Goal: Task Accomplishment & Management: Complete application form

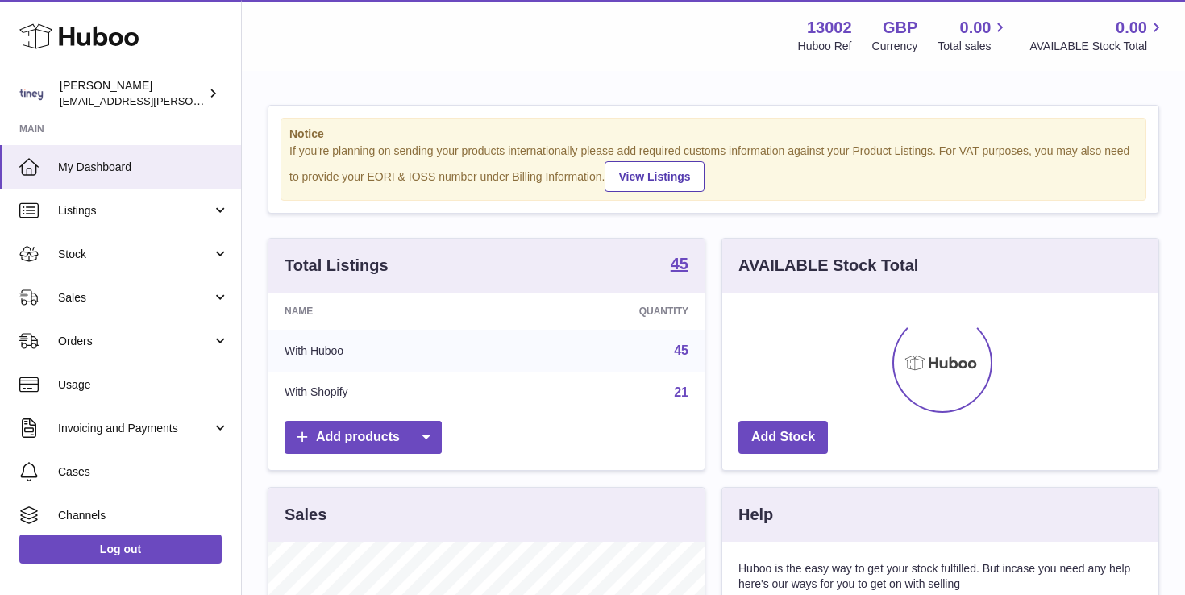
scroll to position [252, 436]
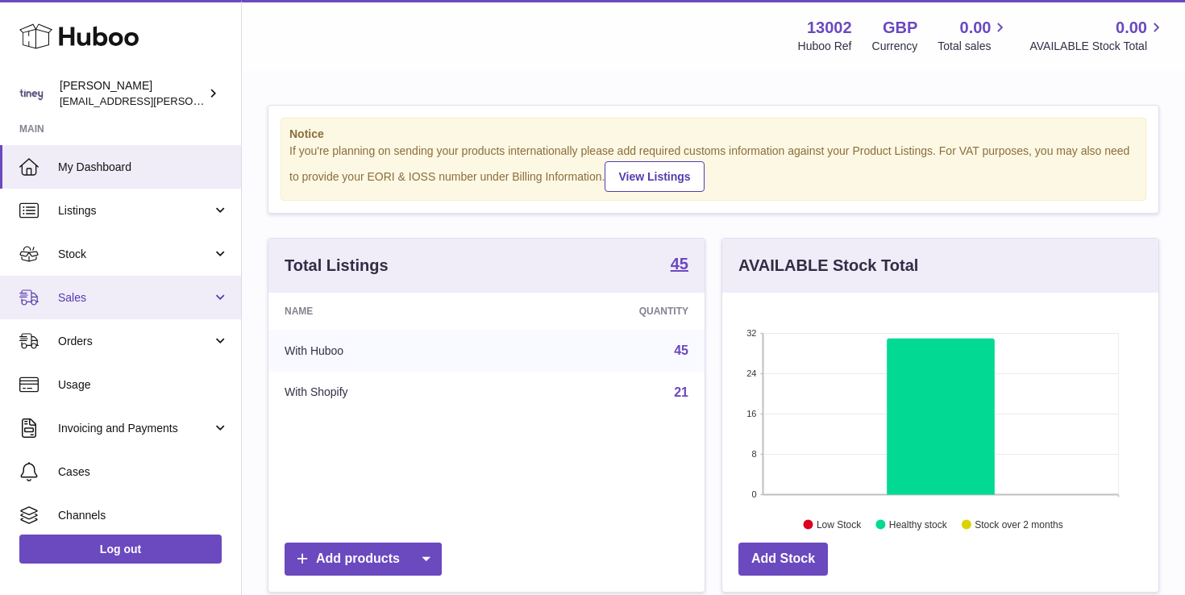
click at [121, 285] on link "Sales" at bounding box center [120, 298] width 241 height 44
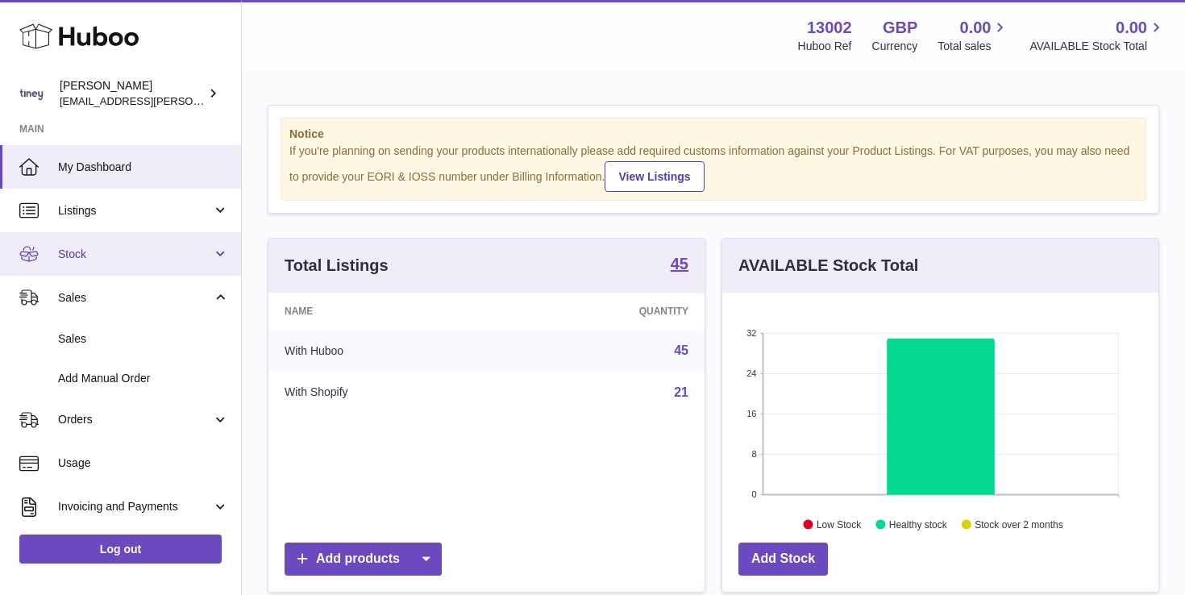
click at [95, 264] on link "Stock" at bounding box center [120, 254] width 241 height 44
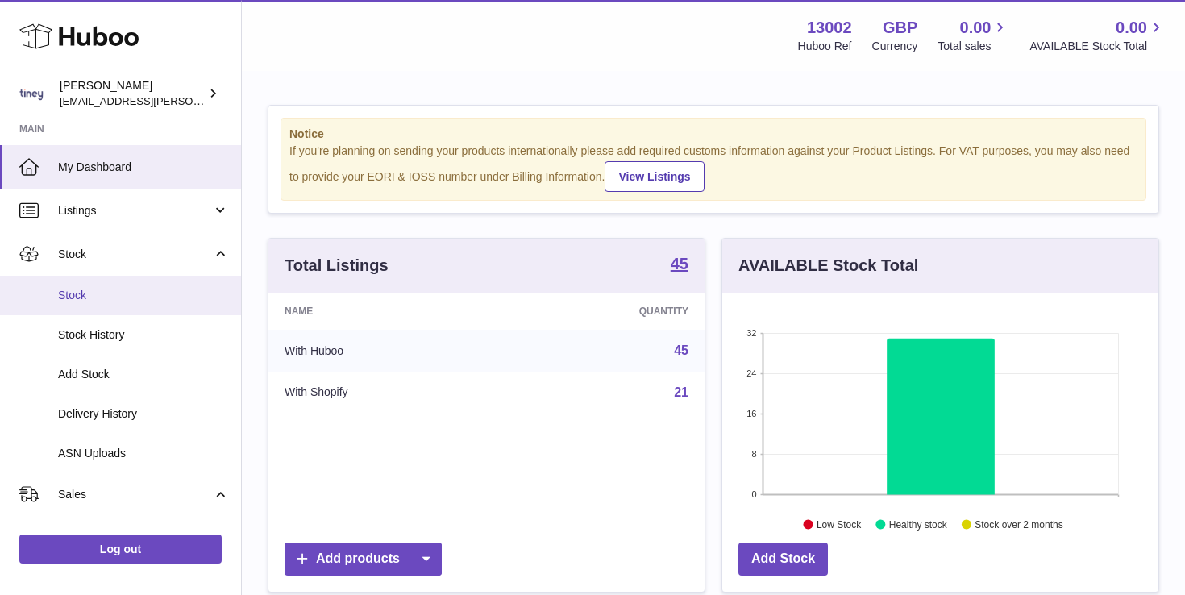
click at [97, 305] on link "Stock" at bounding box center [120, 296] width 241 height 40
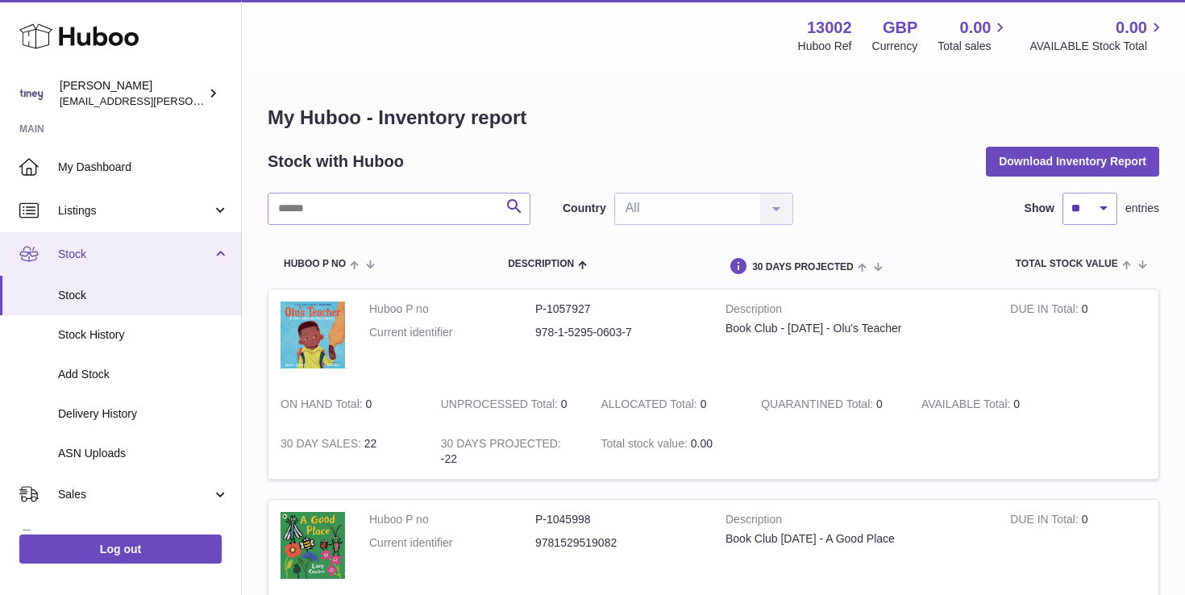
click at [177, 244] on link "Stock" at bounding box center [120, 254] width 241 height 44
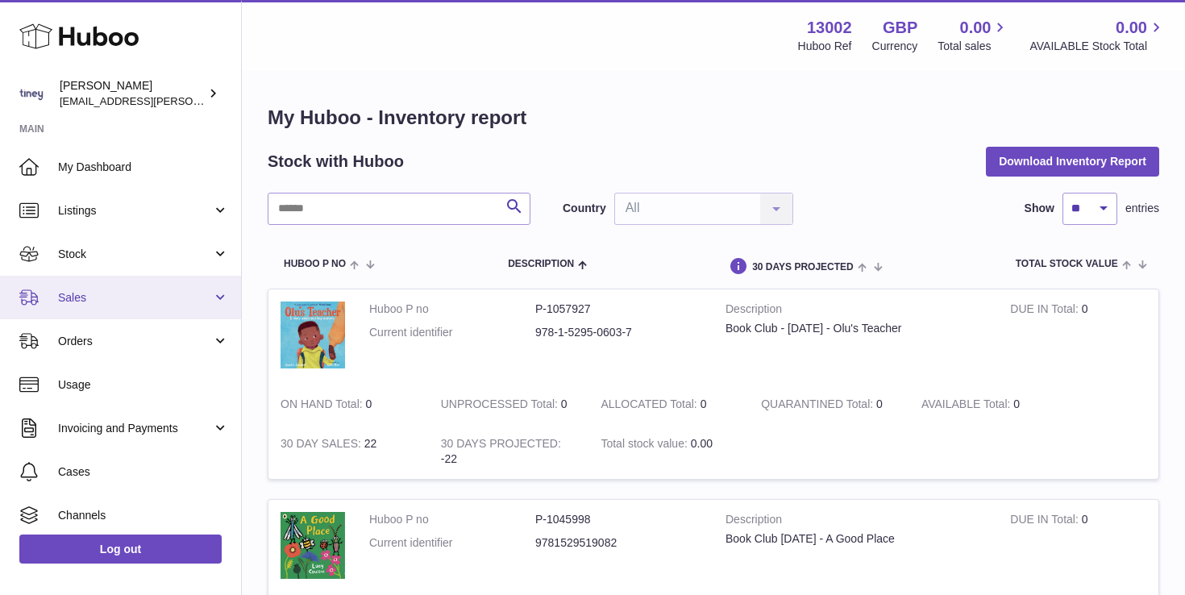
click at [193, 297] on span "Sales" at bounding box center [135, 297] width 154 height 15
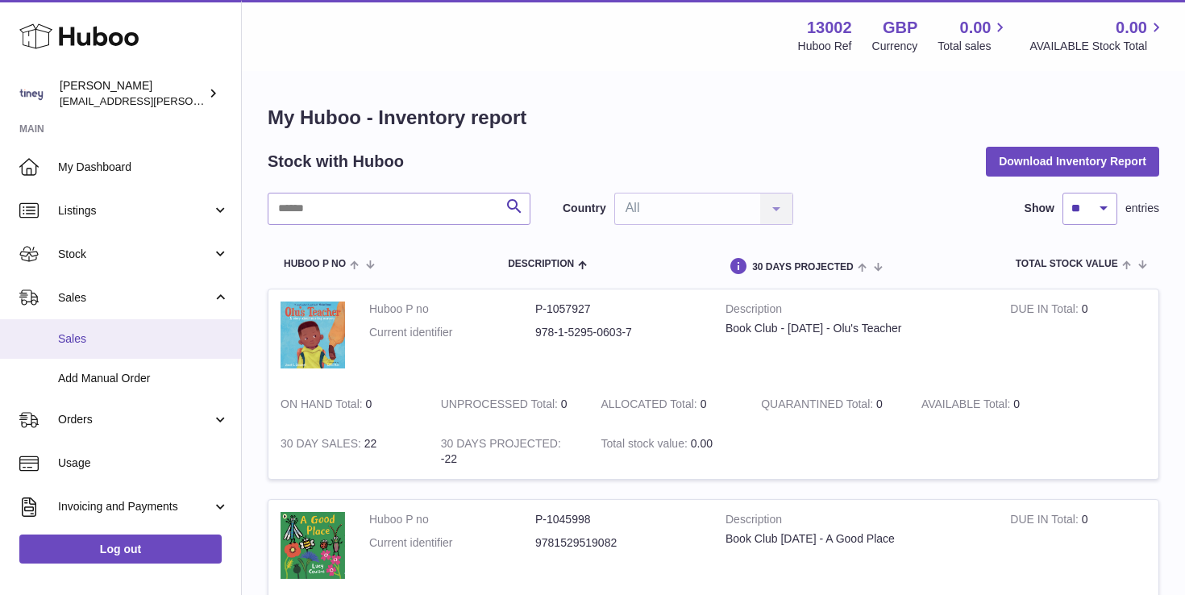
click at [181, 335] on span "Sales" at bounding box center [143, 338] width 171 height 15
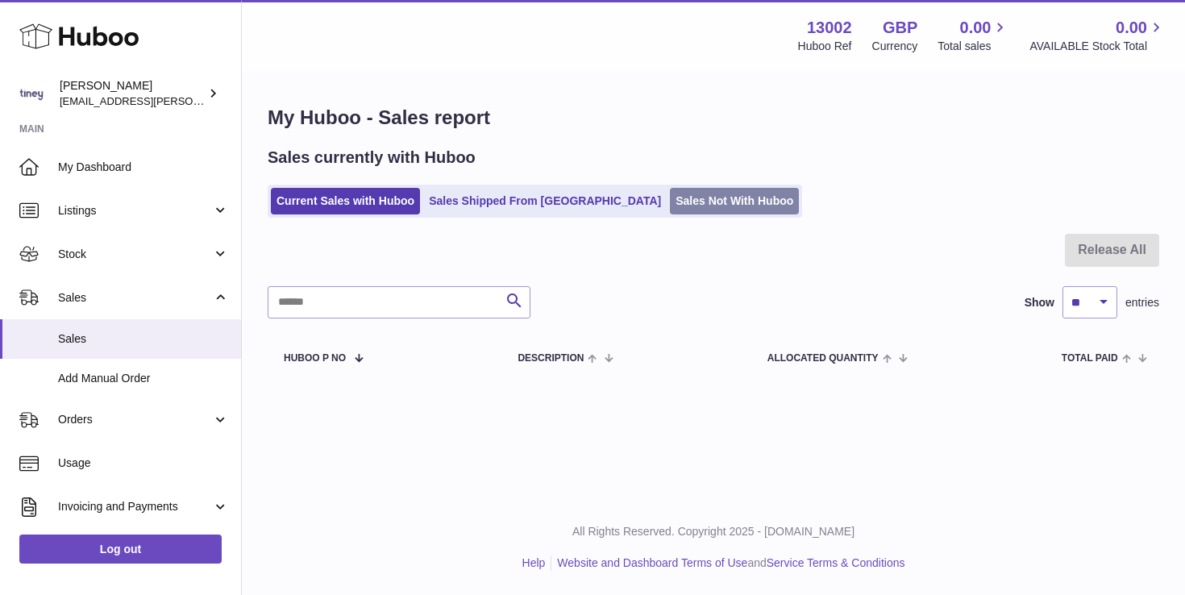
click at [686, 204] on link "Sales Not With Huboo" at bounding box center [734, 201] width 129 height 27
click at [672, 205] on link "Sales Not With Huboo" at bounding box center [734, 201] width 129 height 27
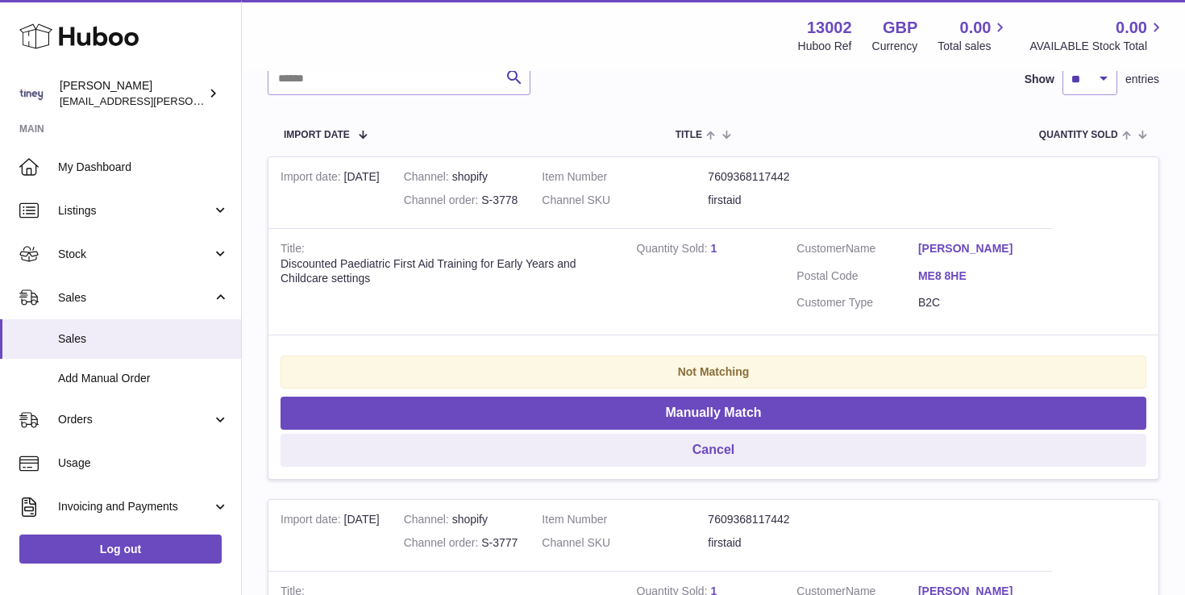
scroll to position [185, 0]
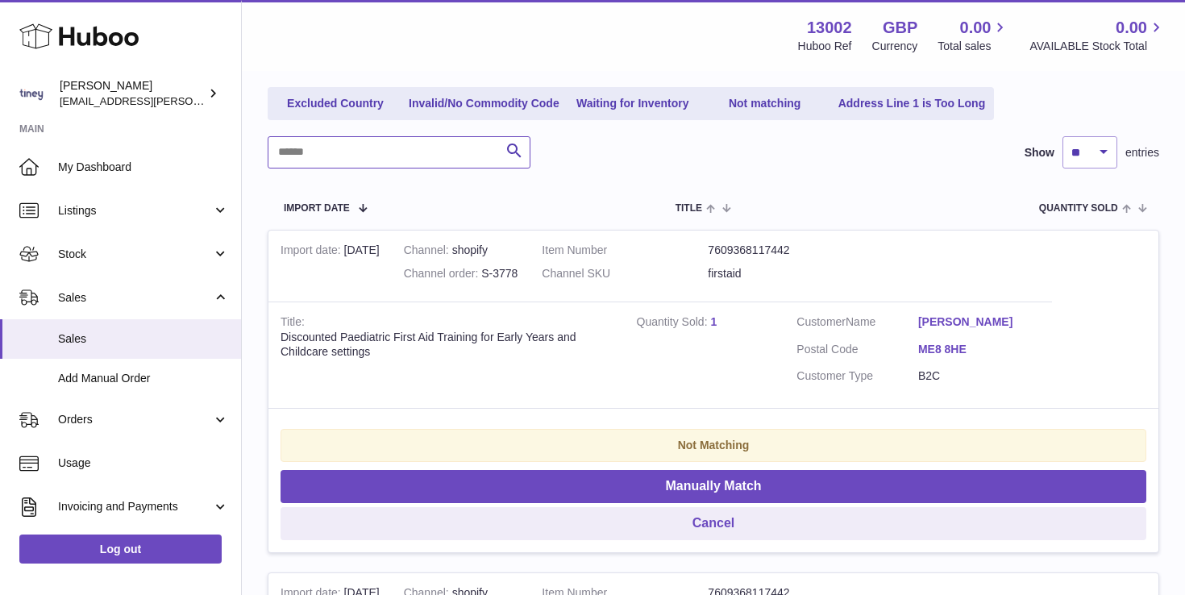
click at [352, 163] on input "text" at bounding box center [399, 152] width 263 height 32
click at [1106, 207] on span "Quantity Sold" at bounding box center [1078, 208] width 79 height 10
click at [1106, 207] on span "Quantity Sold" at bounding box center [1089, 208] width 79 height 10
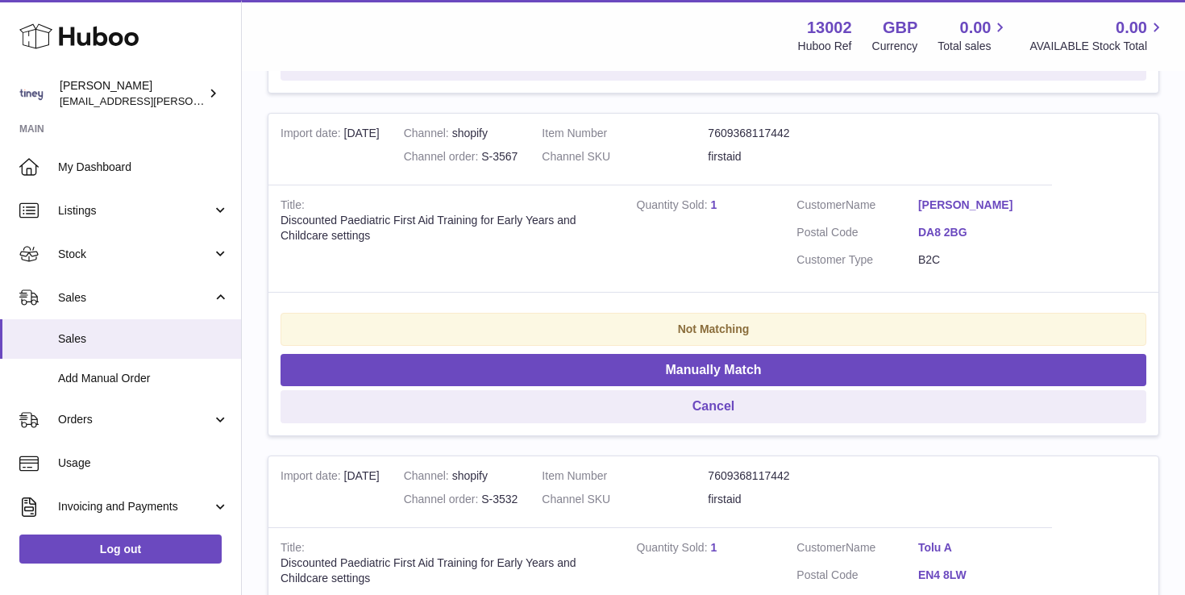
scroll to position [3429, 0]
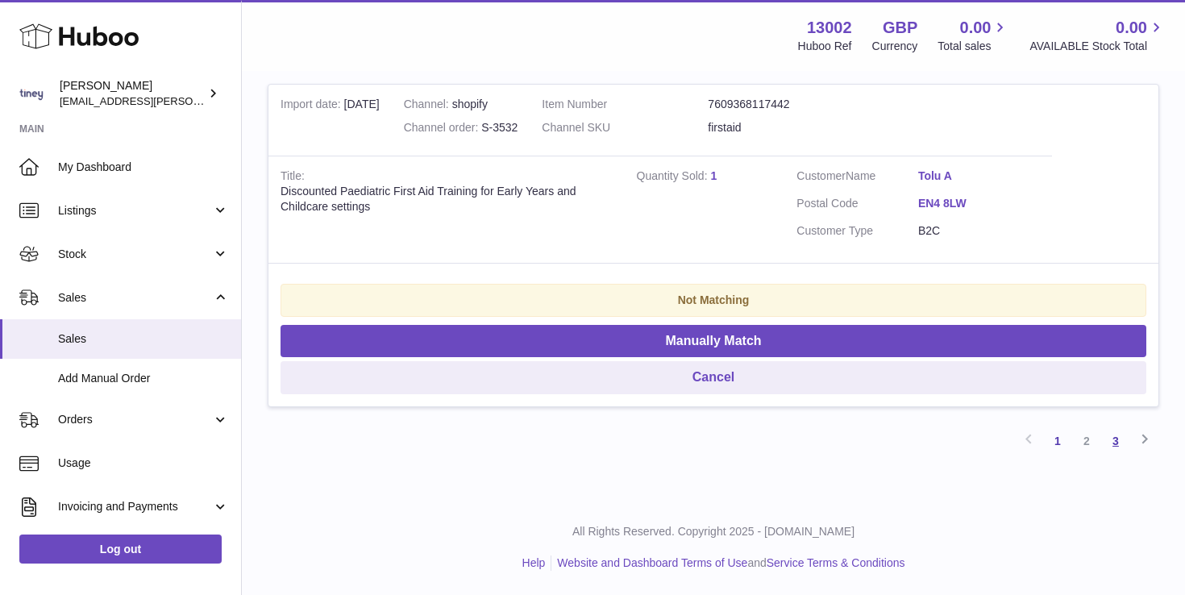
click at [1115, 446] on link "3" at bounding box center [1115, 440] width 29 height 29
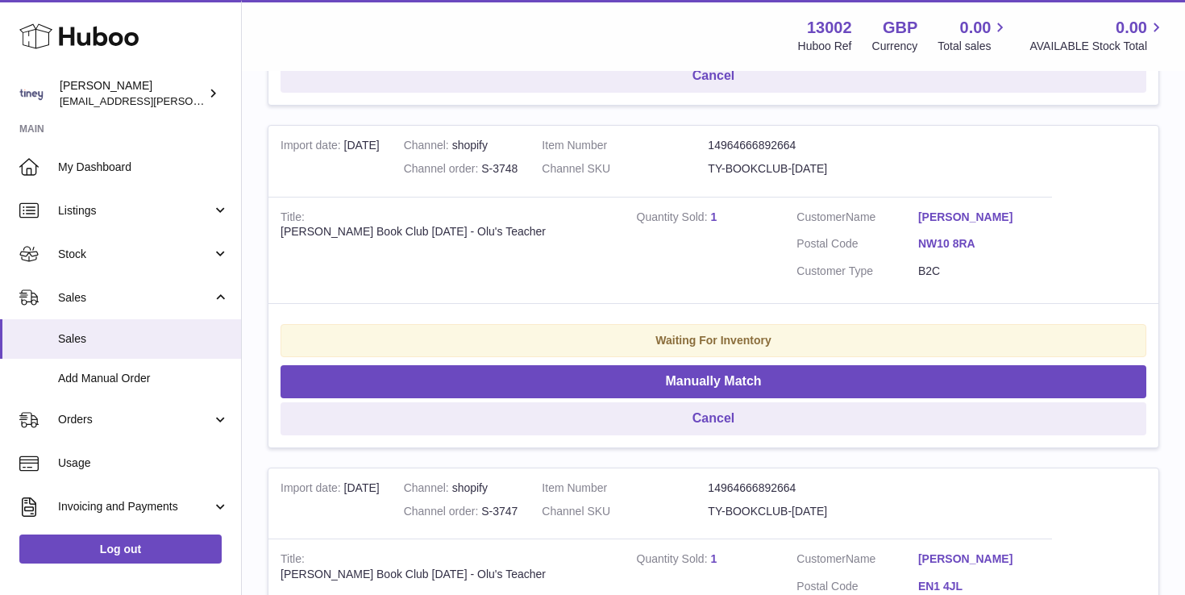
scroll to position [73, 0]
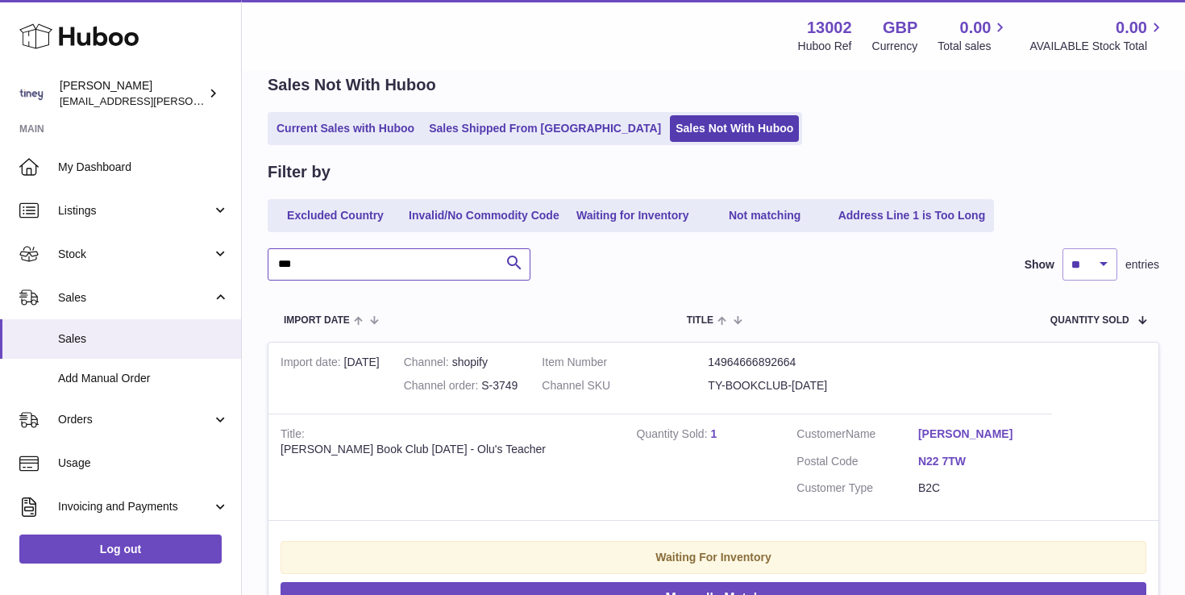
click at [435, 268] on input "***" at bounding box center [399, 264] width 263 height 32
drag, startPoint x: 416, startPoint y: 276, endPoint x: 265, endPoint y: 273, distance: 150.8
click at [268, 273] on input "***" at bounding box center [399, 264] width 263 height 32
type input "*"
type input "*****"
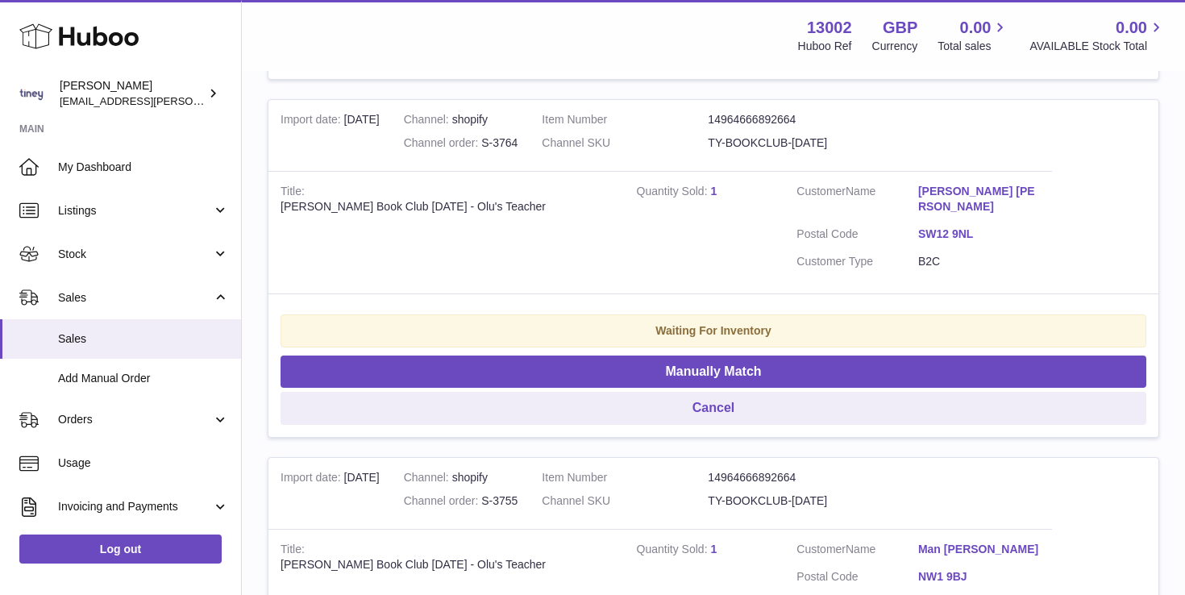
scroll to position [3429, 0]
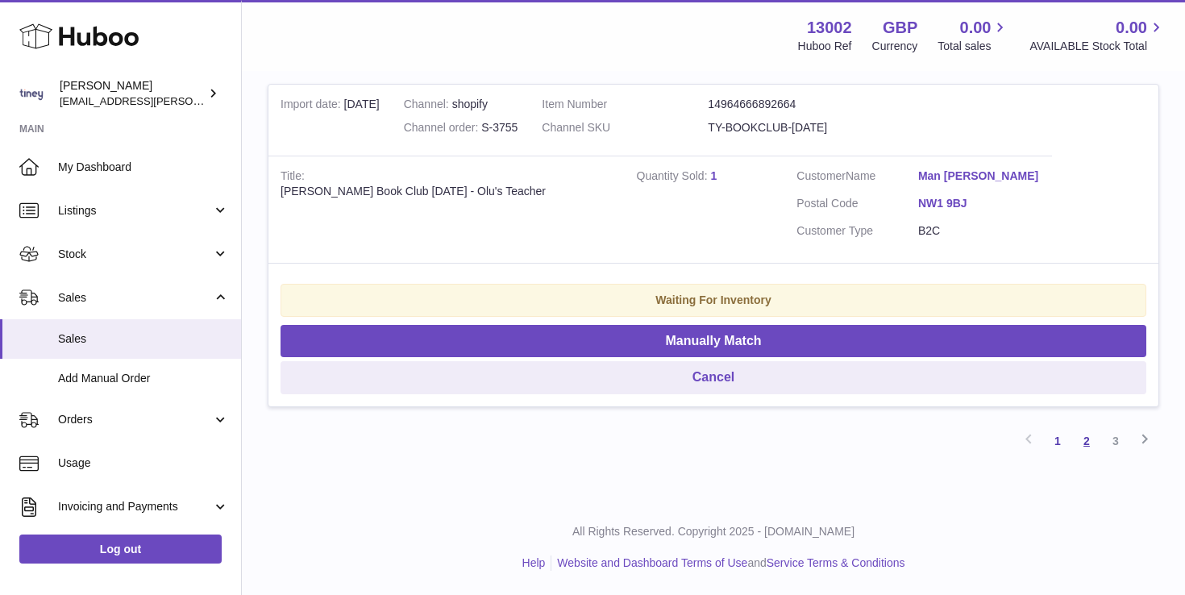
click at [1084, 437] on link "2" at bounding box center [1086, 440] width 29 height 29
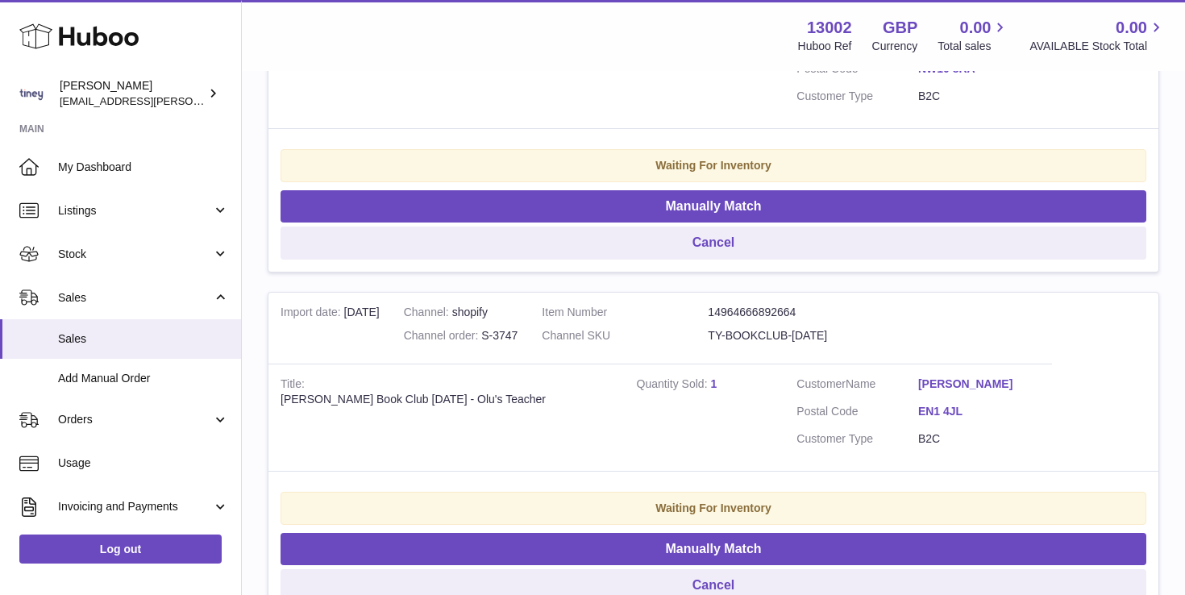
scroll to position [3413, 0]
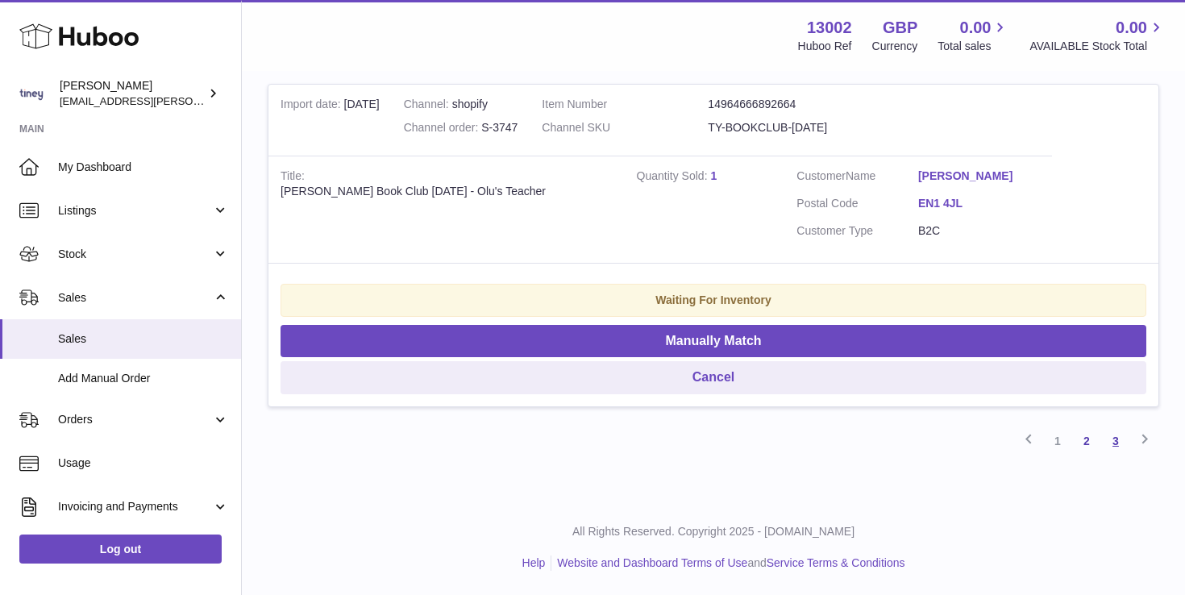
click at [1117, 437] on link "3" at bounding box center [1115, 440] width 29 height 29
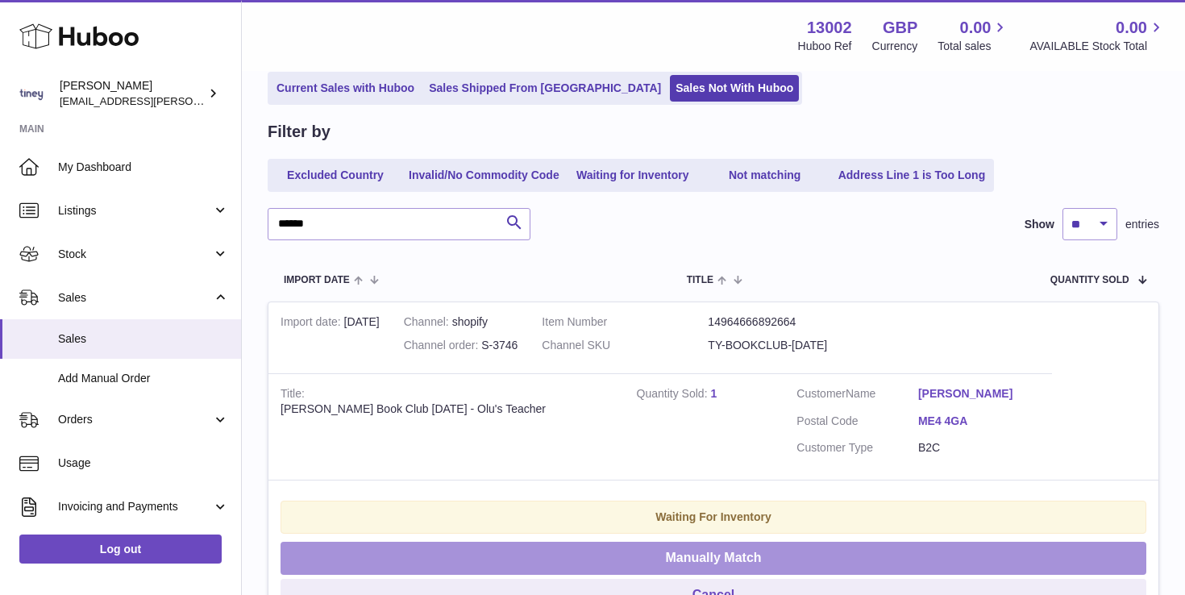
scroll to position [110, 0]
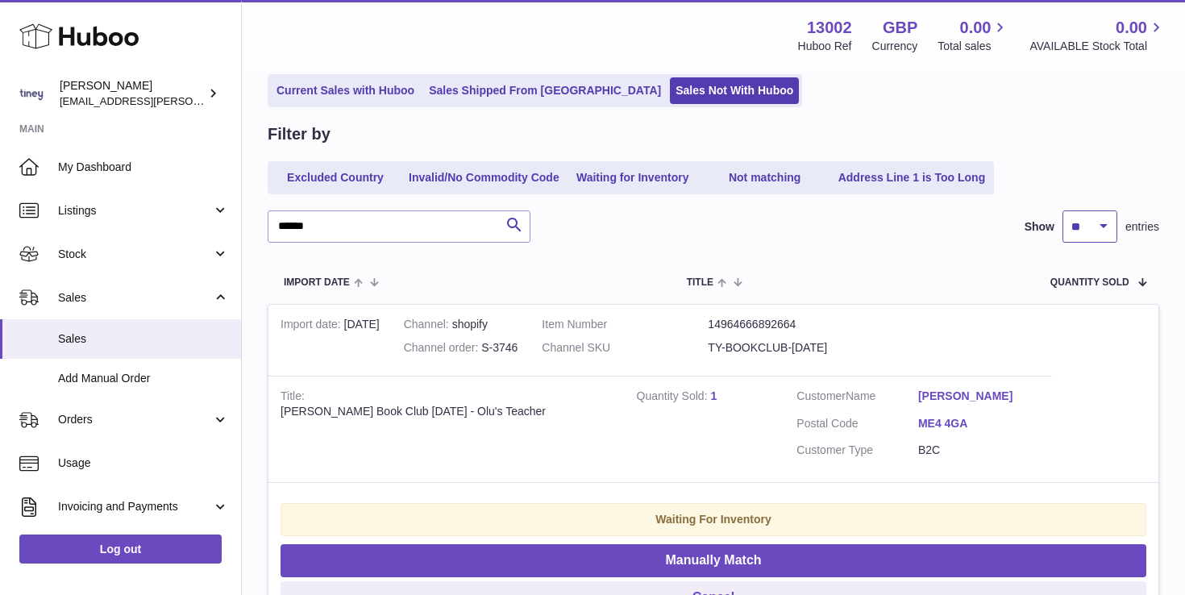
click at [1095, 227] on select "** ** ** ***" at bounding box center [1089, 226] width 55 height 32
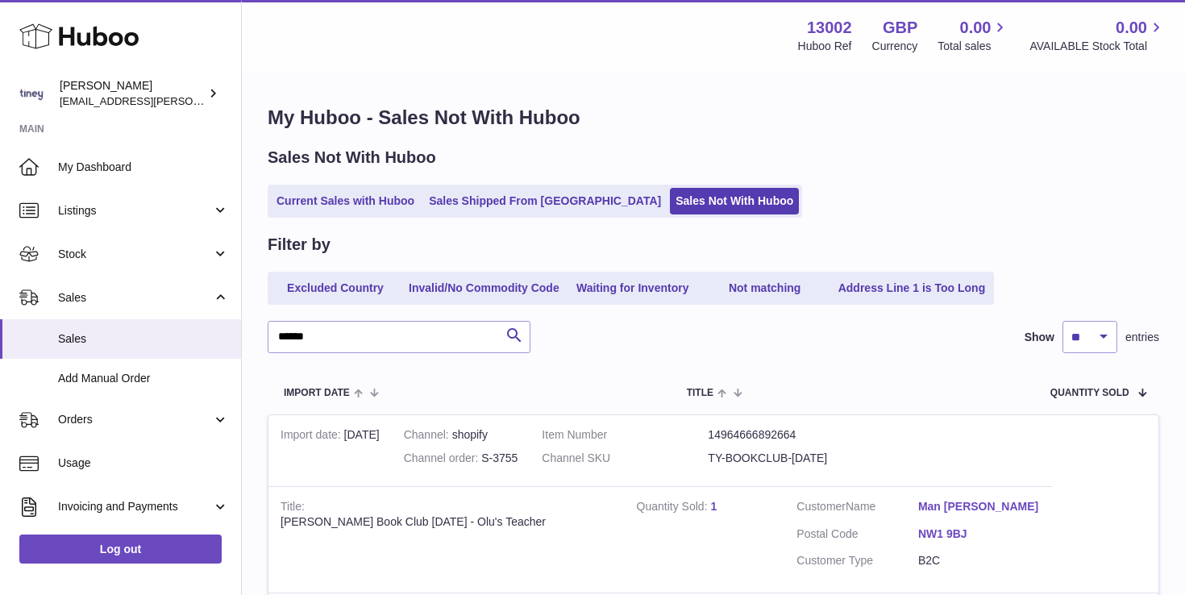
click at [1096, 335] on select "** ** ** ***" at bounding box center [1089, 337] width 55 height 32
select select "**"
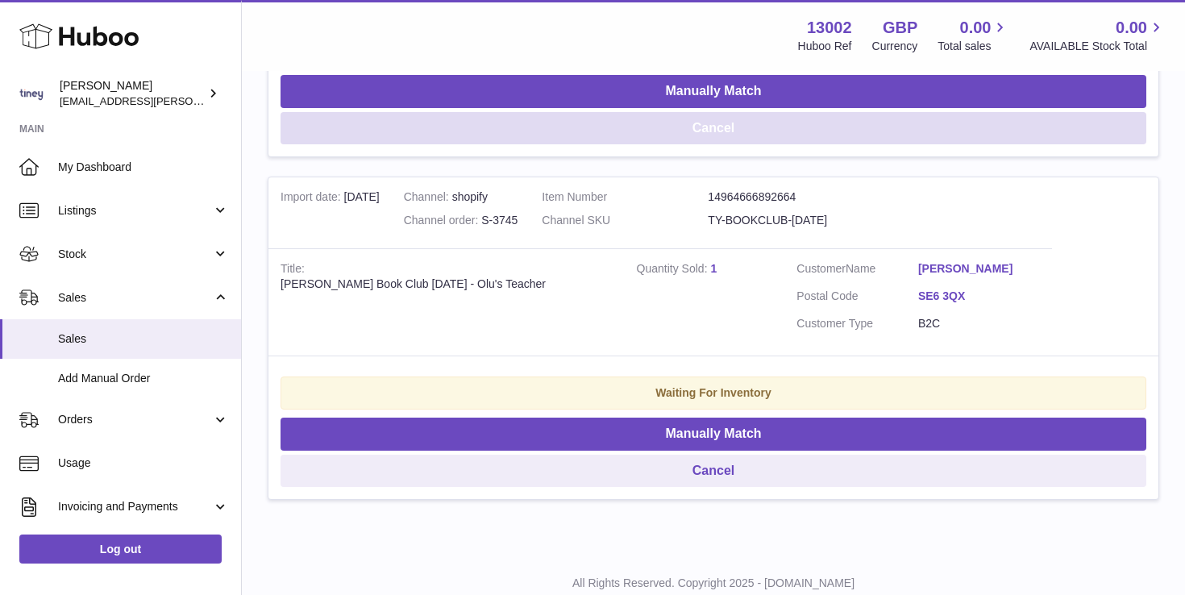
scroll to position [7499, 0]
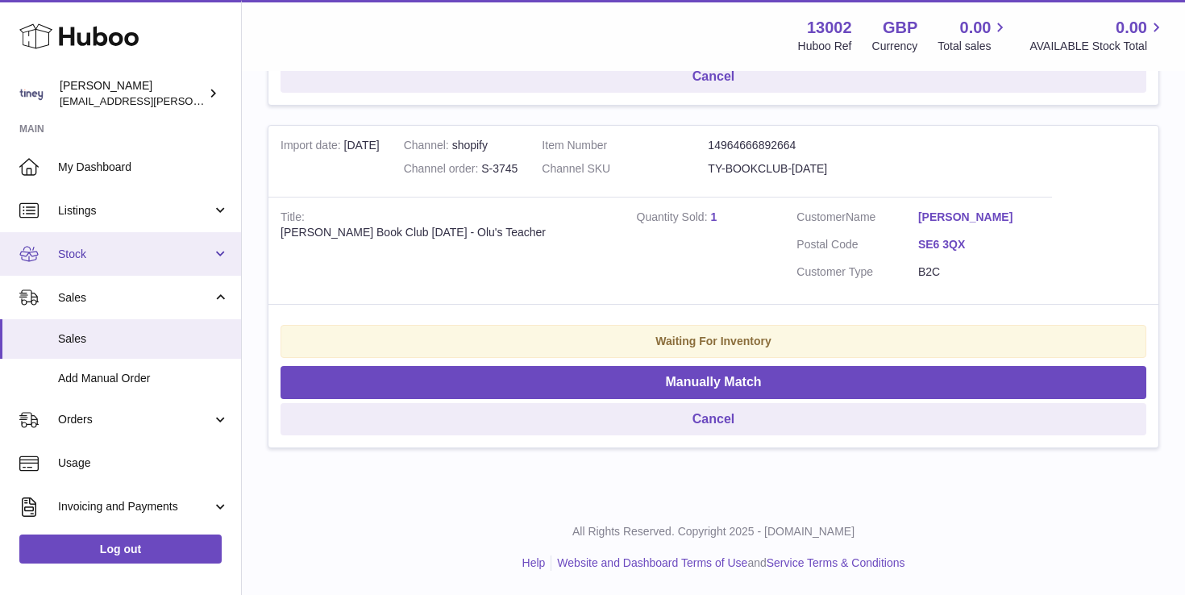
click at [221, 245] on link "Stock" at bounding box center [120, 254] width 241 height 44
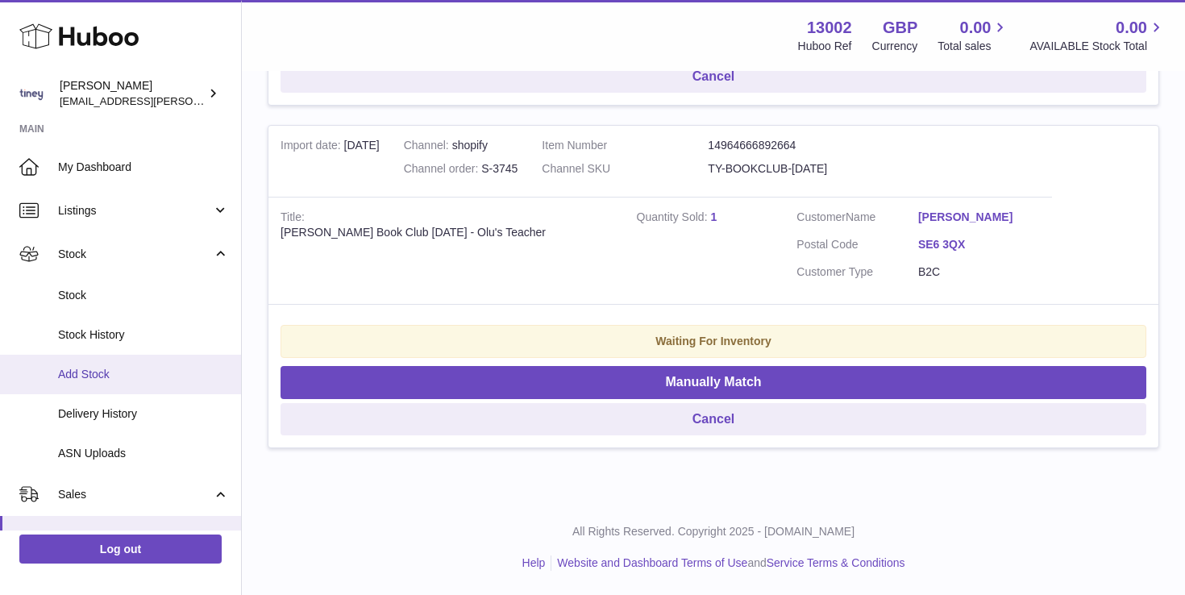
click at [110, 375] on span "Add Stock" at bounding box center [143, 374] width 171 height 15
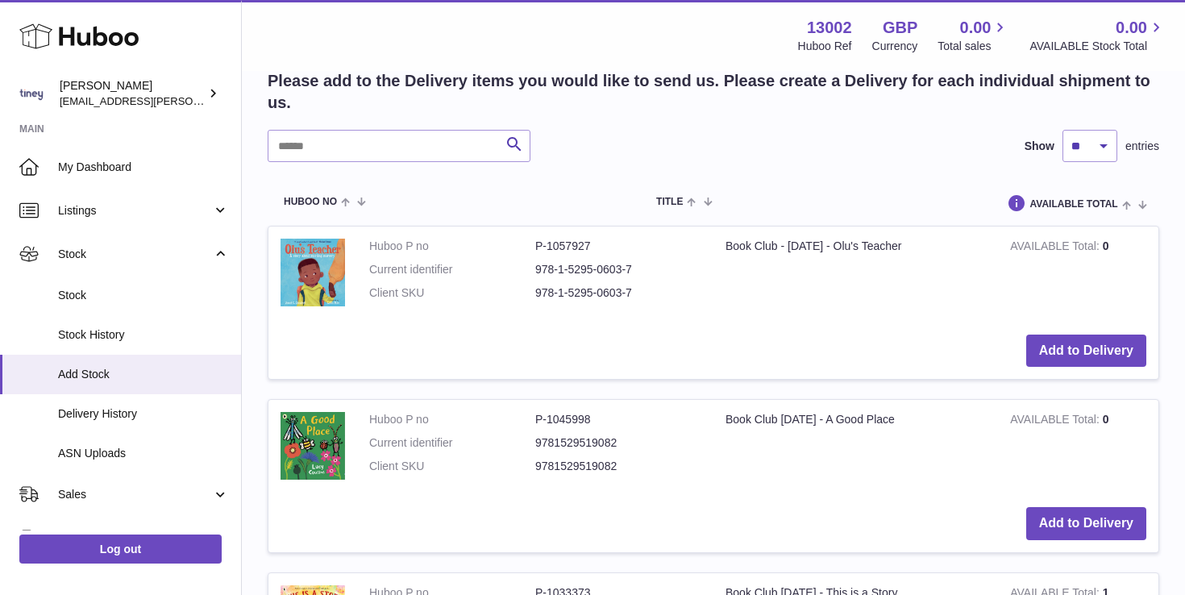
scroll to position [326, 0]
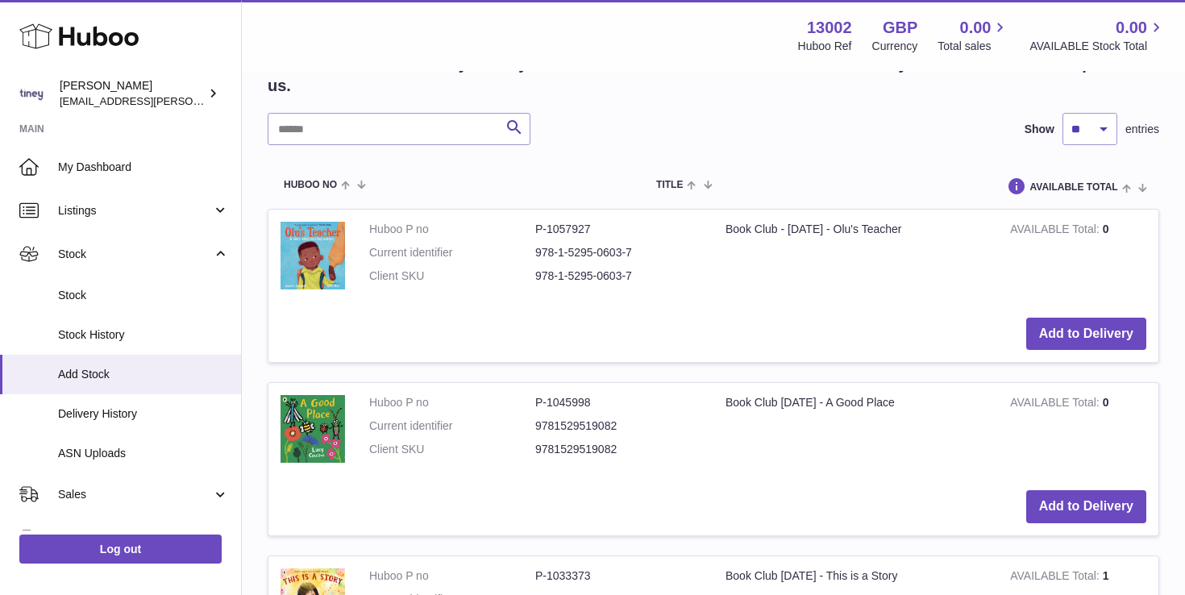
click at [729, 257] on td "Book Club - [DATE] - Olu's Teacher" at bounding box center [855, 257] width 285 height 95
click at [311, 276] on img at bounding box center [313, 255] width 64 height 67
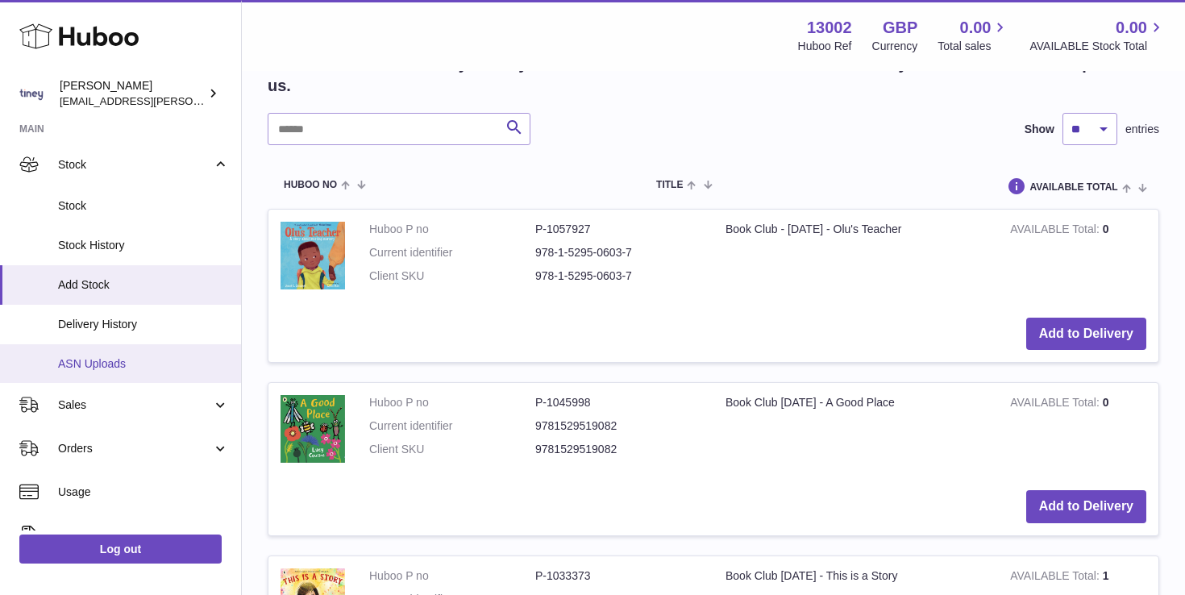
scroll to position [97, 0]
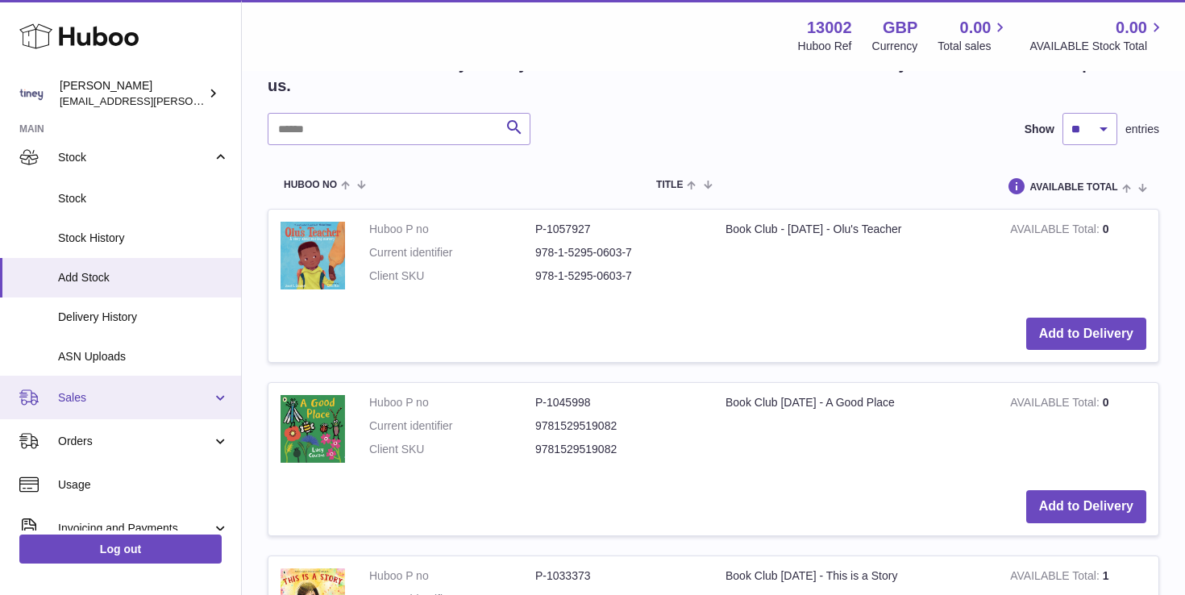
click at [177, 407] on link "Sales" at bounding box center [120, 398] width 241 height 44
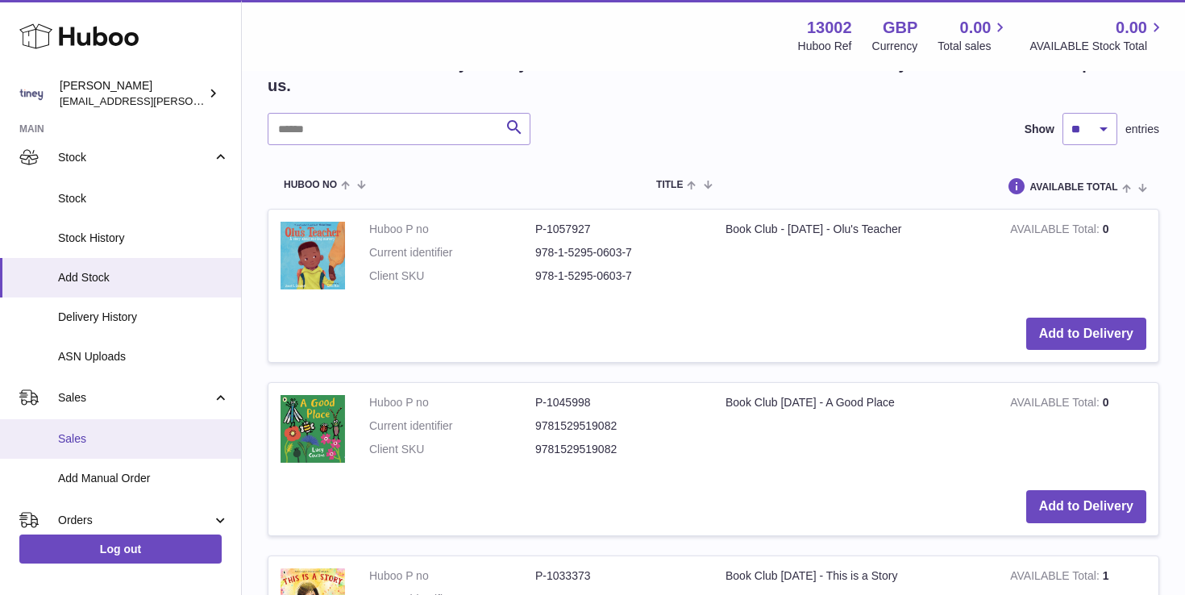
click at [178, 453] on link "Sales" at bounding box center [120, 439] width 241 height 40
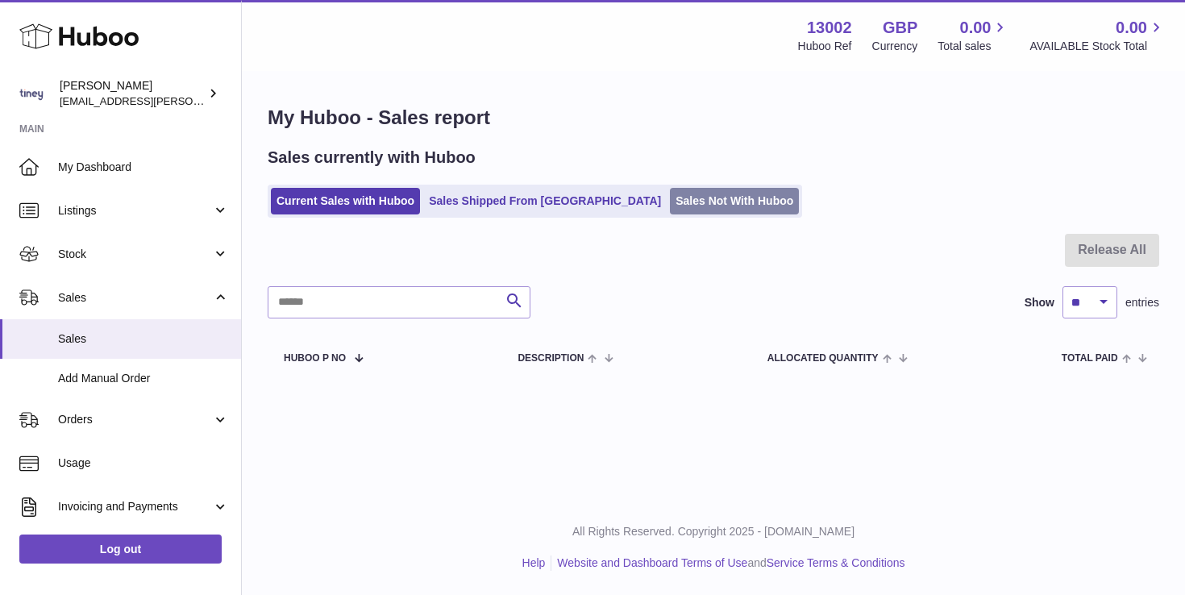
click at [670, 193] on link "Sales Not With Huboo" at bounding box center [734, 201] width 129 height 27
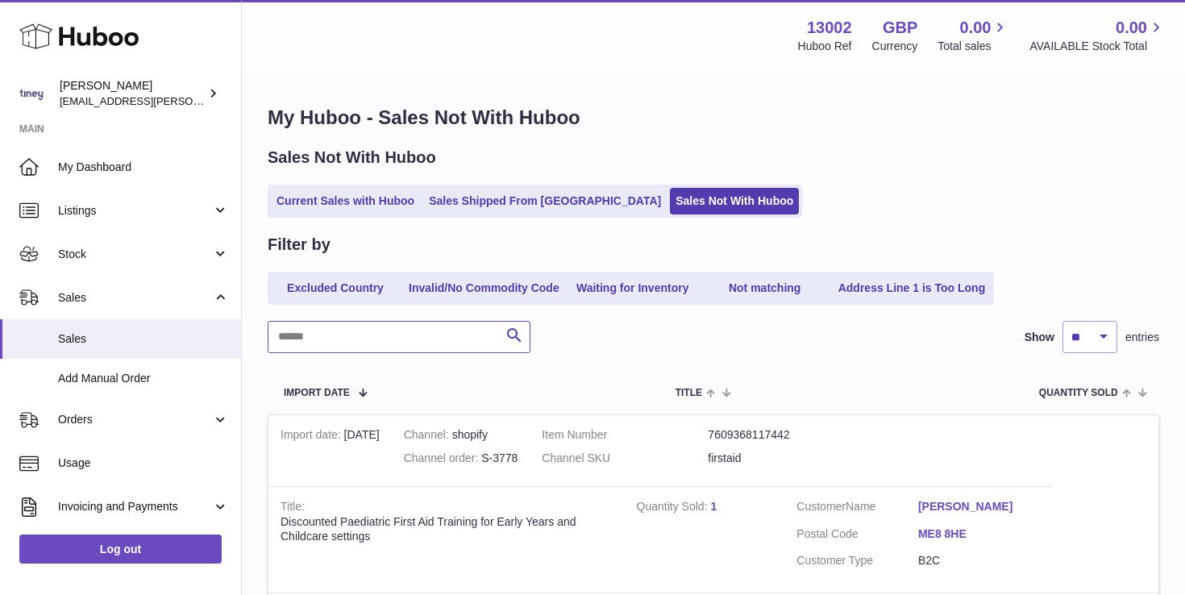
click at [442, 338] on input "text" at bounding box center [399, 337] width 263 height 32
type input "*"
type input "*****"
click at [1078, 338] on select "** ** ** ***" at bounding box center [1089, 337] width 55 height 32
select select "**"
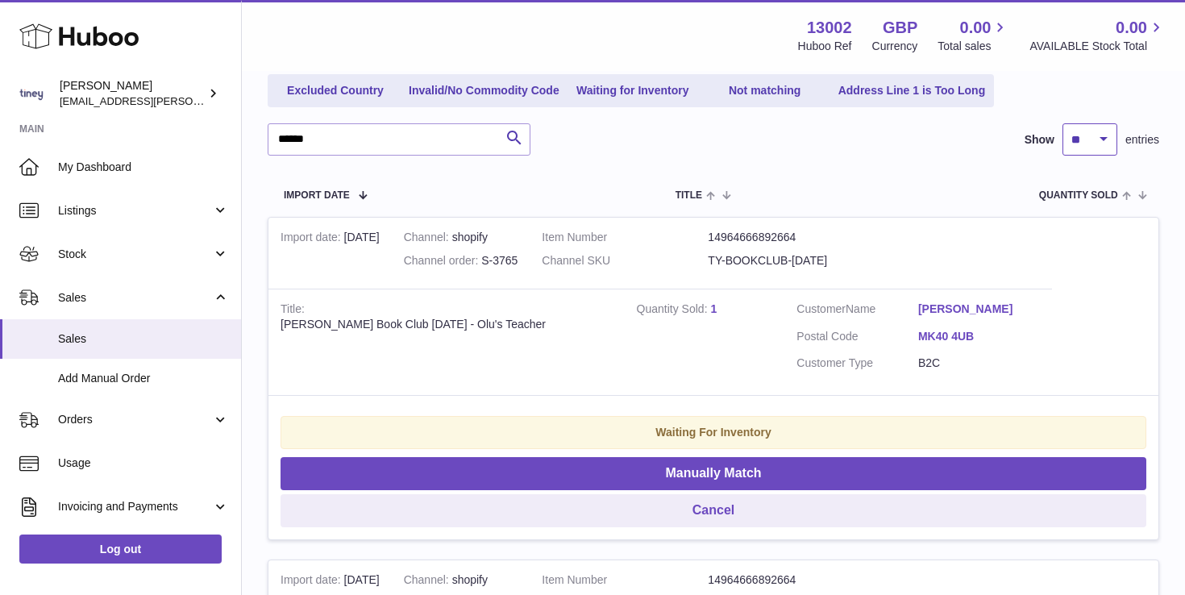
scroll to position [193, 0]
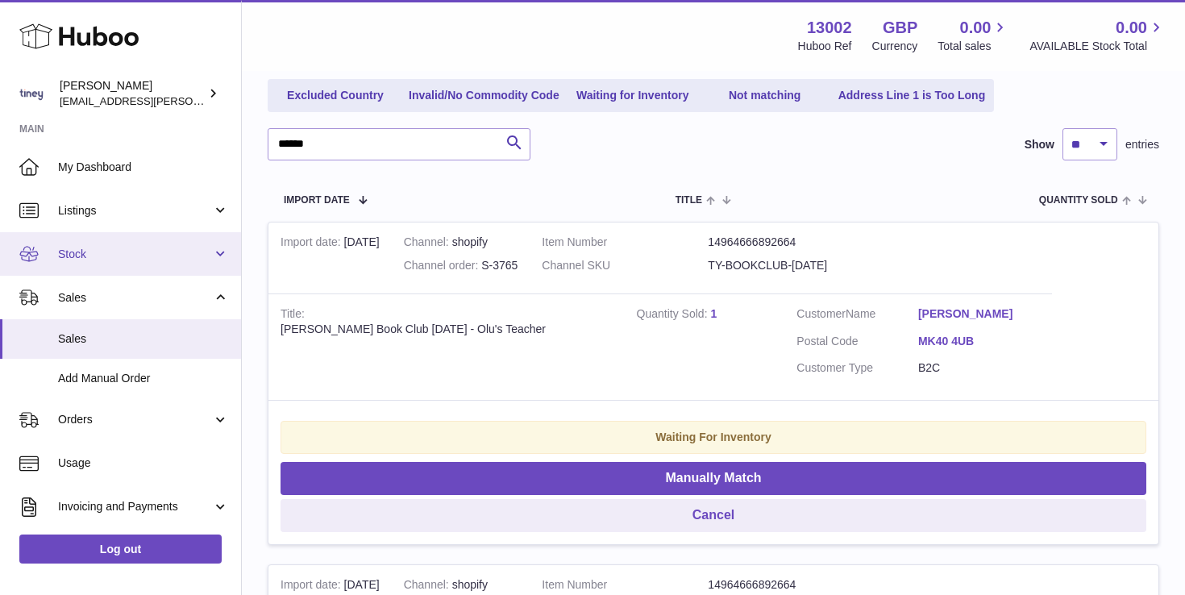
click at [209, 256] on link "Stock" at bounding box center [120, 254] width 241 height 44
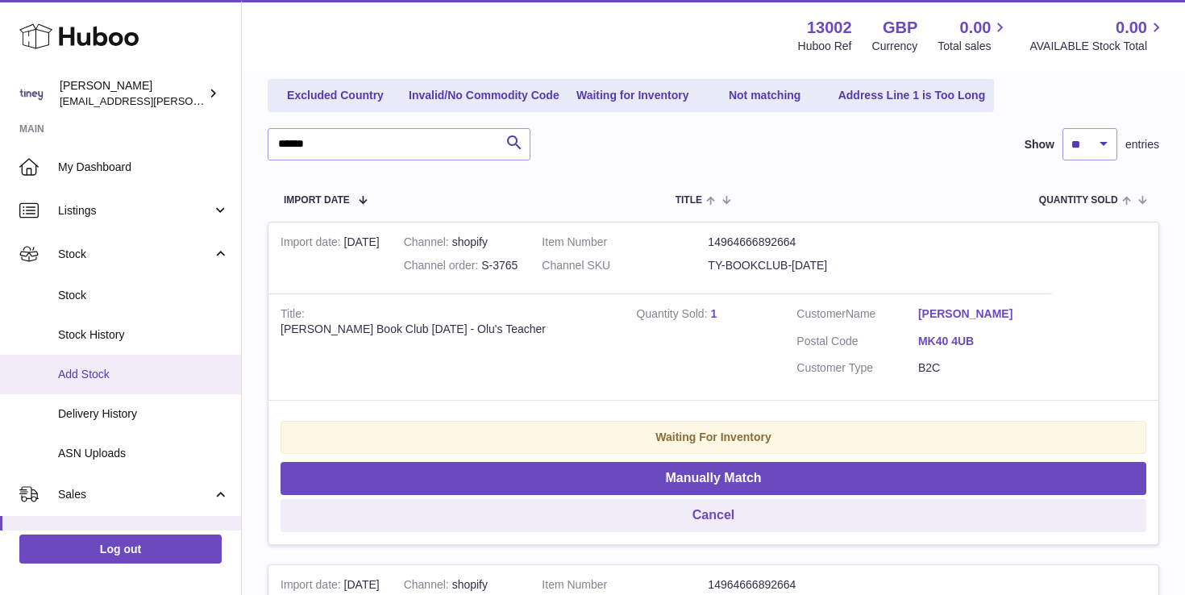
click at [130, 380] on span "Add Stock" at bounding box center [143, 374] width 171 height 15
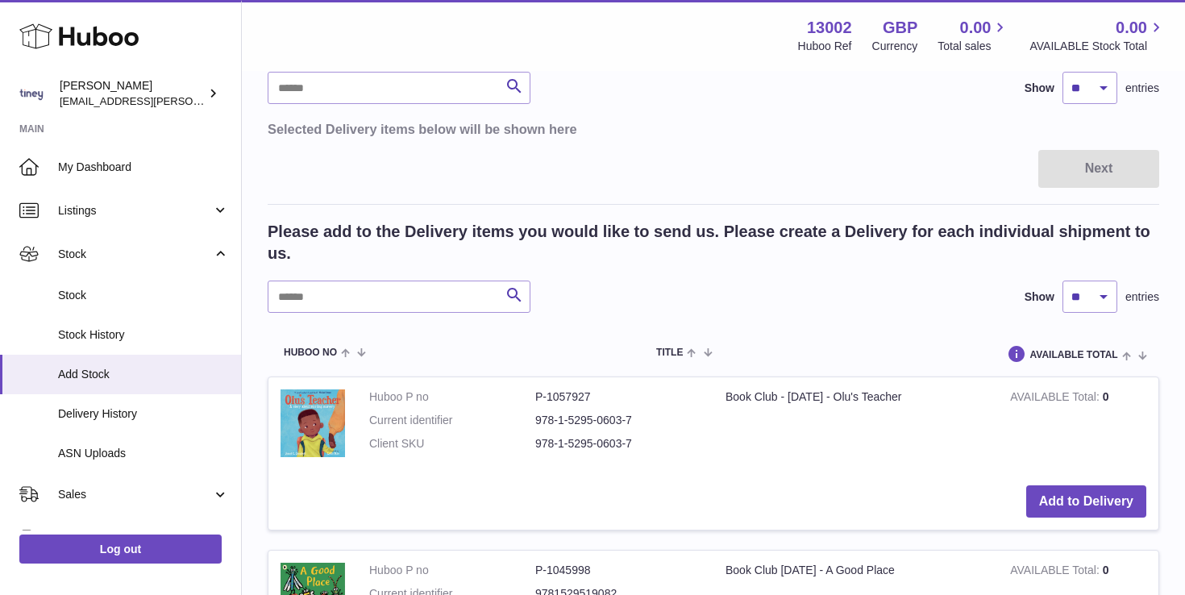
scroll to position [166, 0]
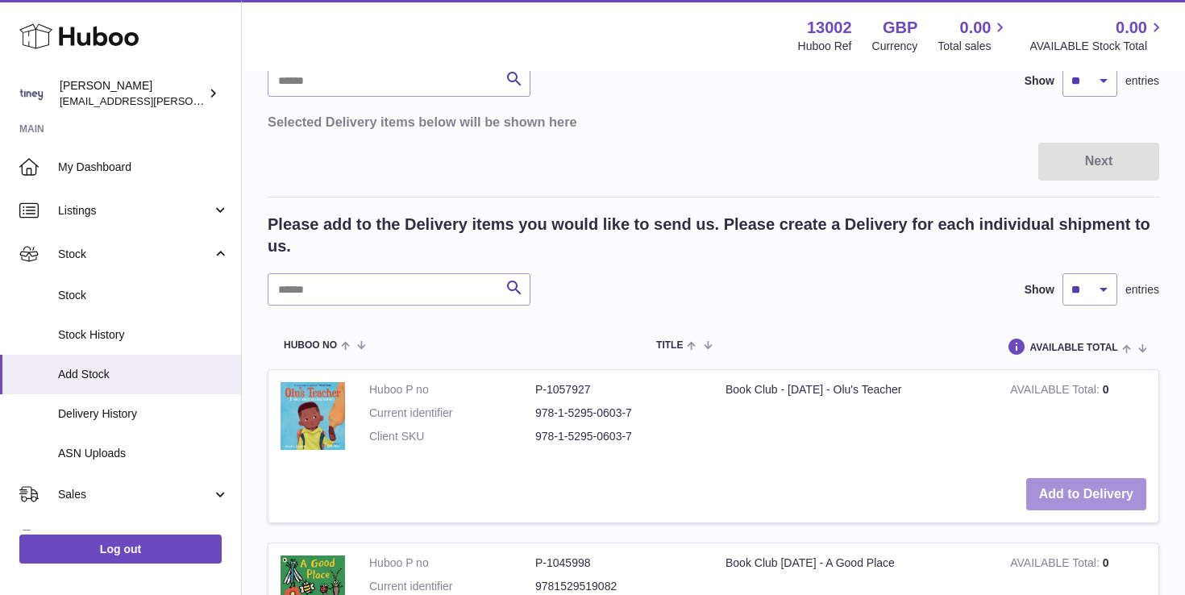
click at [1091, 484] on button "Add to Delivery" at bounding box center [1086, 494] width 120 height 33
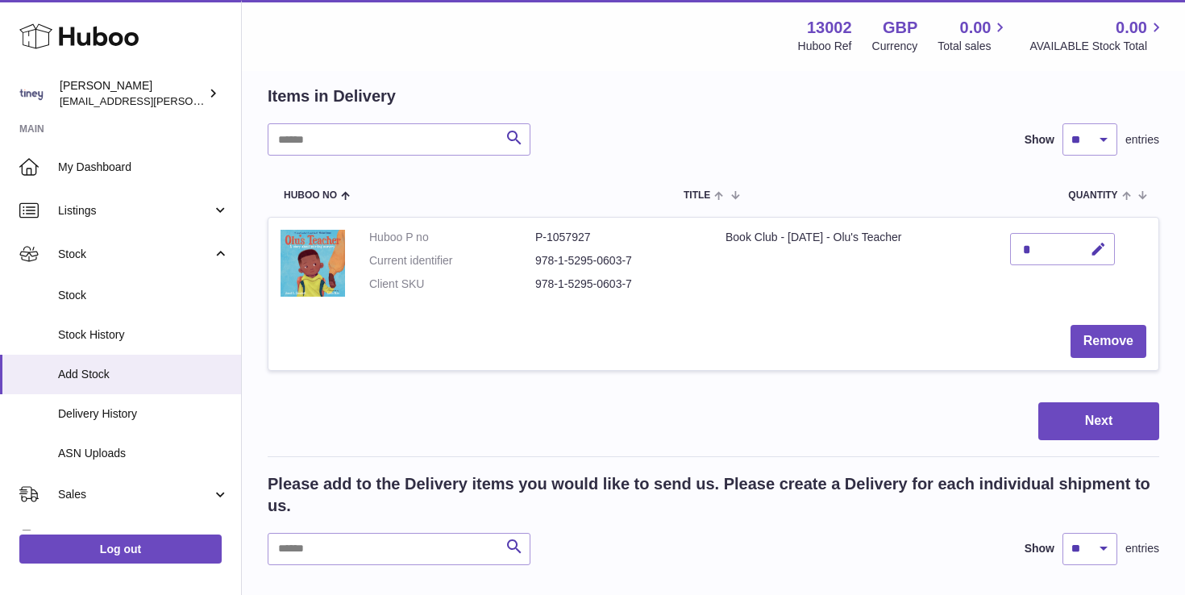
scroll to position [106, 0]
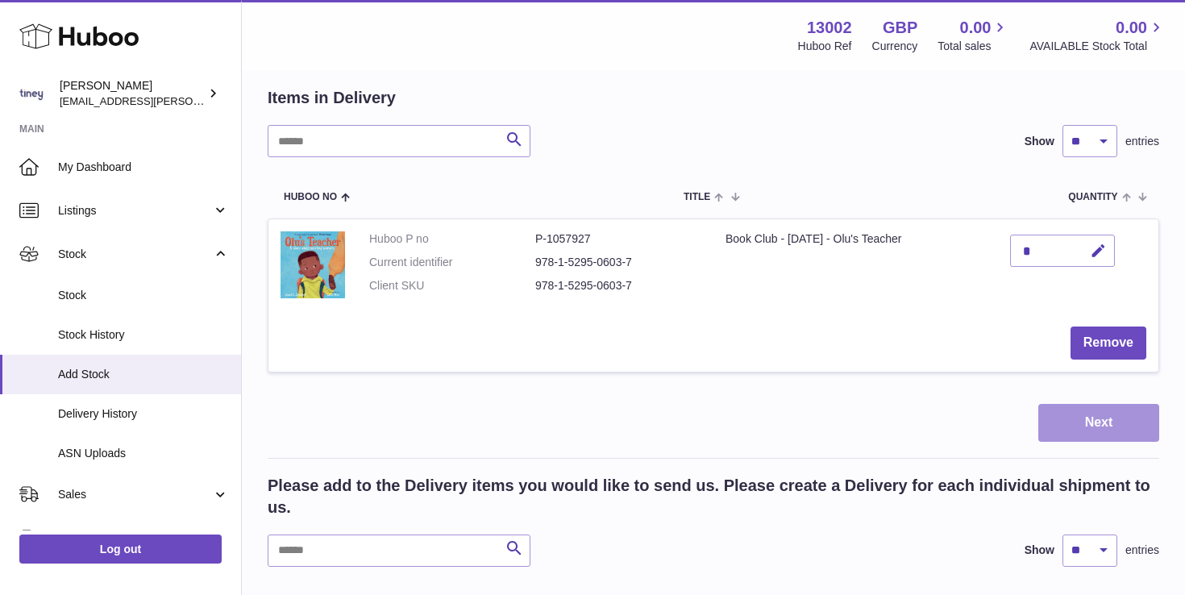
click at [1099, 427] on button "Next" at bounding box center [1098, 423] width 121 height 38
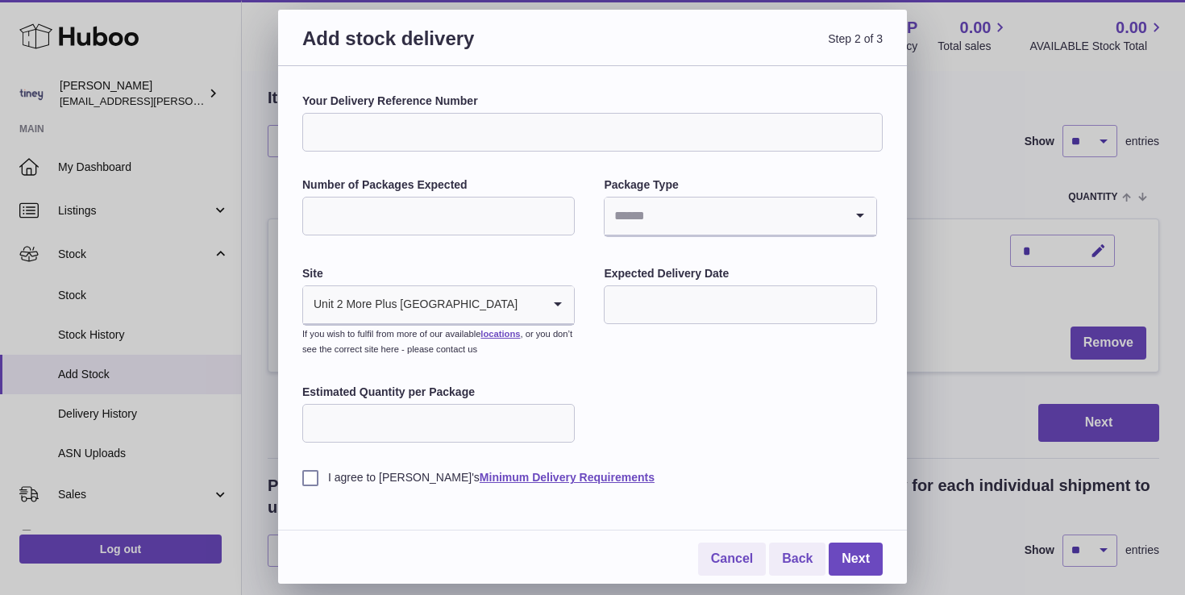
click at [420, 134] on input "Your Delivery Reference Number" at bounding box center [592, 132] width 580 height 39
type input "******"
click at [383, 232] on input "Number of Packages Expected" at bounding box center [438, 216] width 272 height 39
type input "*"
click at [688, 228] on input "Search for option" at bounding box center [724, 216] width 239 height 37
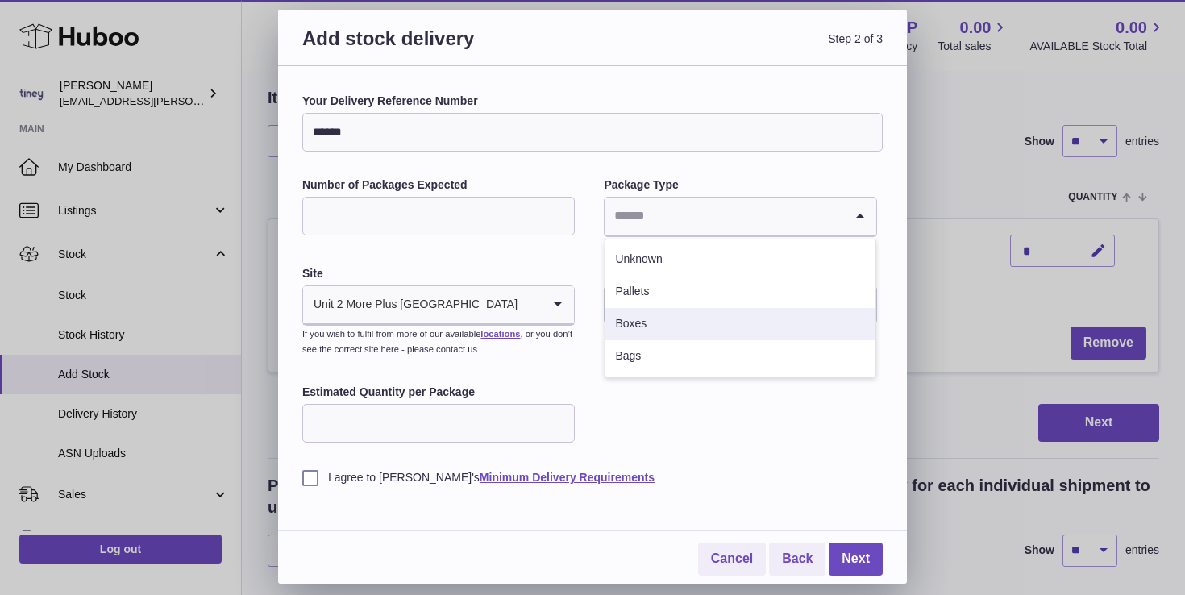
click at [680, 318] on li "Boxes" at bounding box center [739, 324] width 269 height 32
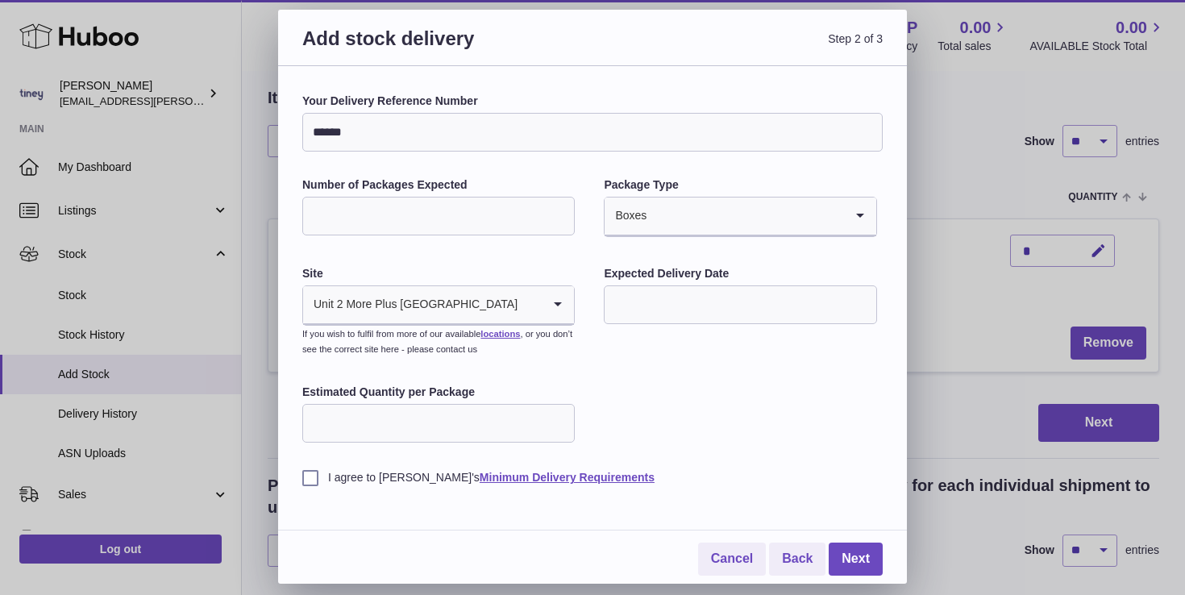
click at [568, 300] on icon "Search for option" at bounding box center [558, 304] width 32 height 37
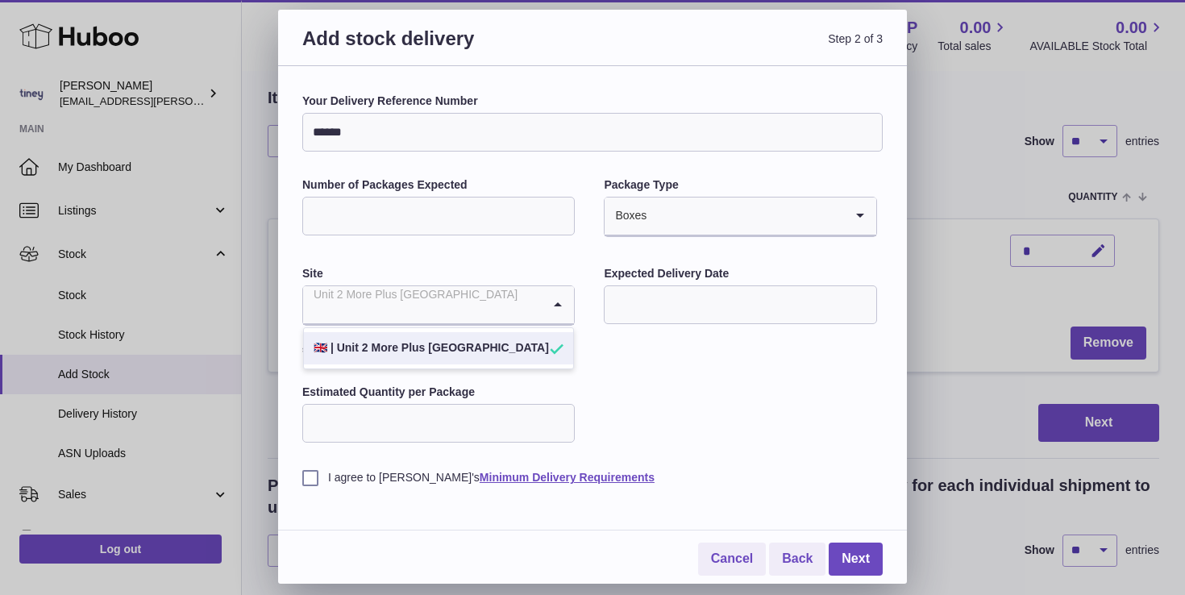
click at [568, 300] on icon "Search for option" at bounding box center [558, 304] width 32 height 37
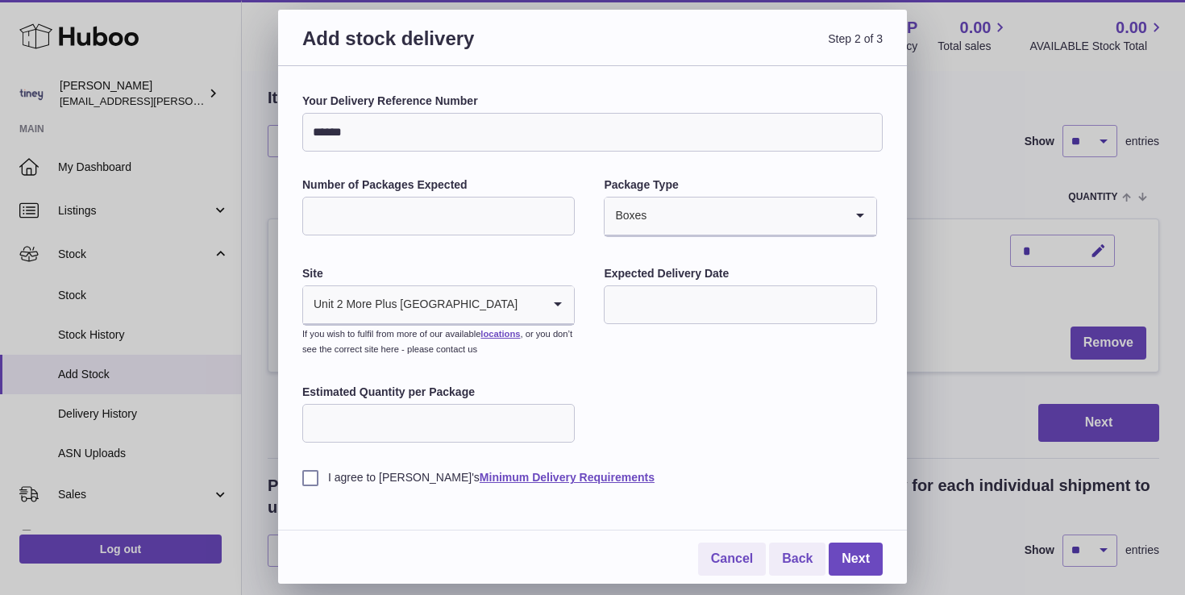
click at [696, 307] on input "text" at bounding box center [740, 304] width 272 height 39
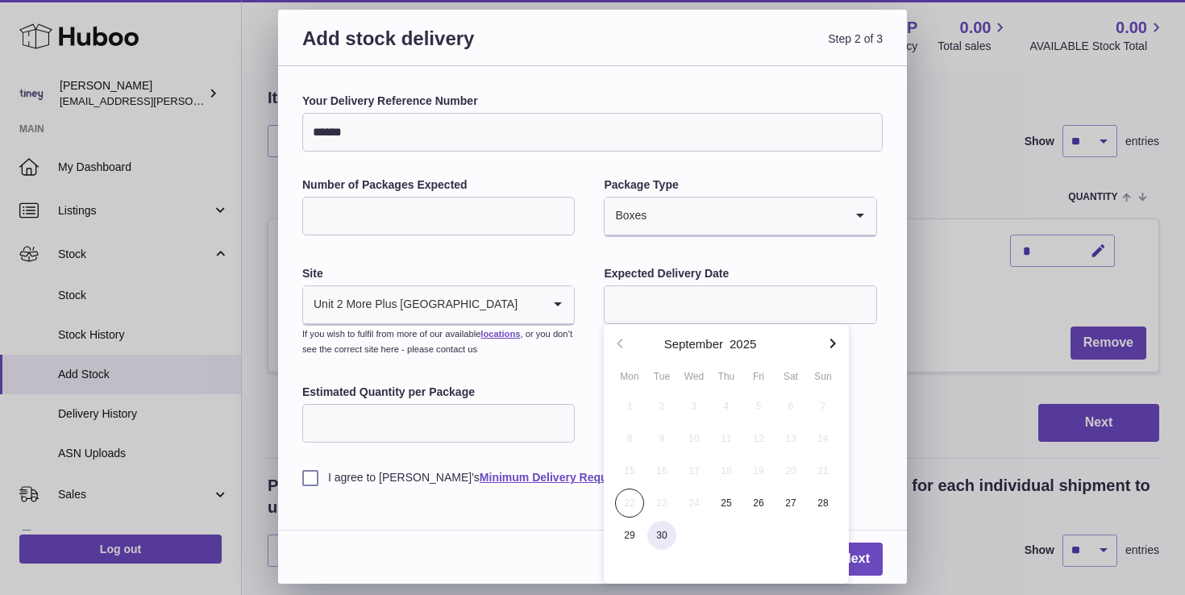
click at [664, 538] on span "30" at bounding box center [661, 535] width 29 height 29
type input "**********"
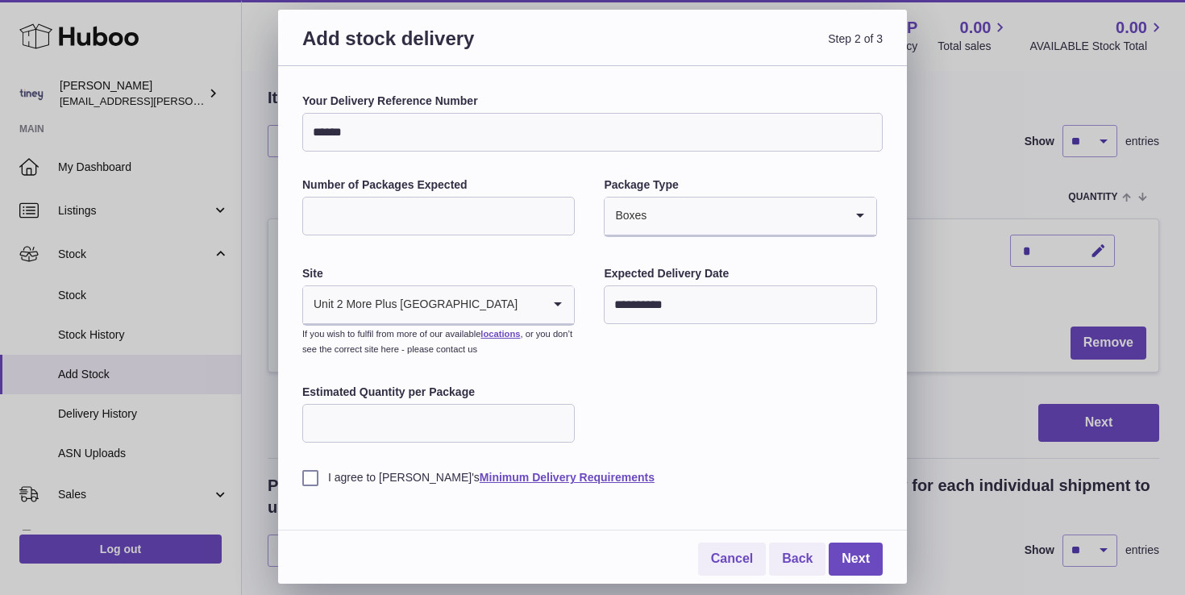
click at [435, 428] on input "Estimated Quantity per Package" at bounding box center [438, 423] width 272 height 39
type input "*"
type input "**"
click at [310, 487] on div "**********" at bounding box center [592, 335] width 580 height 482
click at [319, 480] on label "I agree to [PERSON_NAME]'s Minimum Delivery Requirements" at bounding box center [592, 477] width 580 height 15
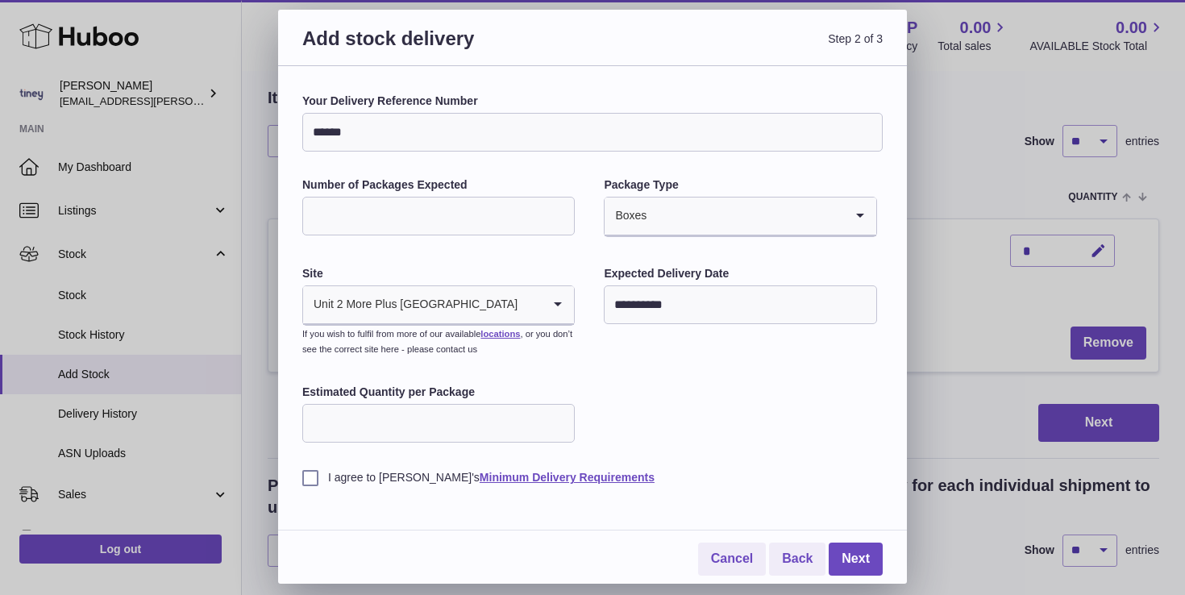
click at [297, 476] on div "**********" at bounding box center [592, 325] width 629 height 518
click at [309, 478] on label "I agree to [PERSON_NAME]'s Minimum Delivery Requirements" at bounding box center [592, 477] width 580 height 15
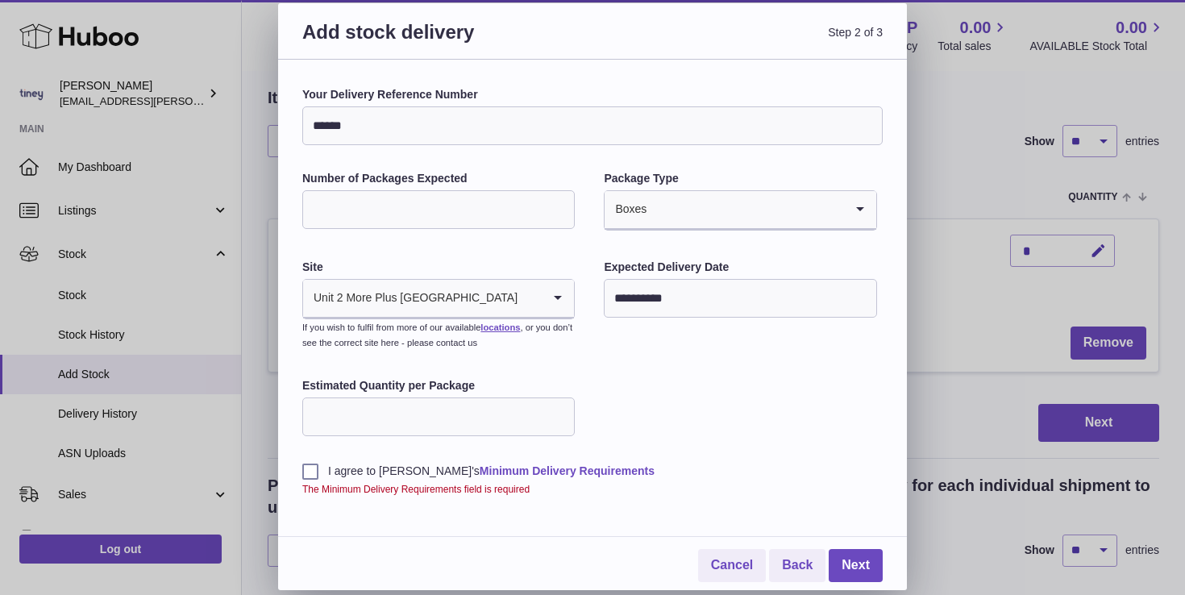
click at [524, 469] on link "Minimum Delivery Requirements" at bounding box center [567, 470] width 175 height 13
click at [310, 466] on label "I agree to [PERSON_NAME]'s Minimum Delivery Requirements" at bounding box center [592, 471] width 580 height 15
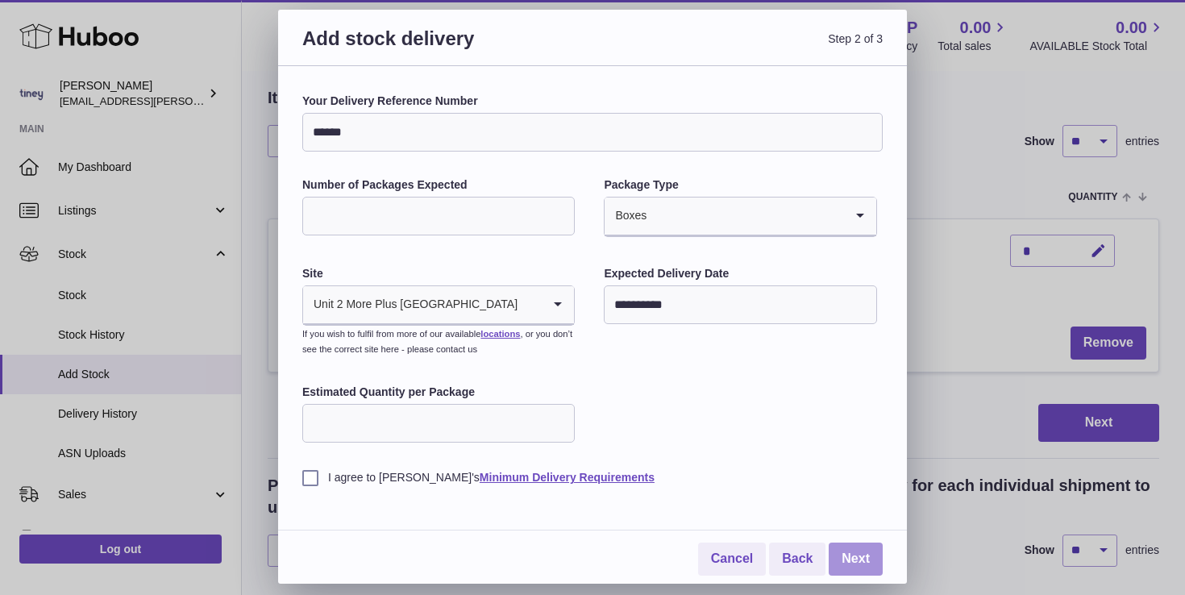
click at [855, 562] on link "Next" at bounding box center [856, 559] width 54 height 33
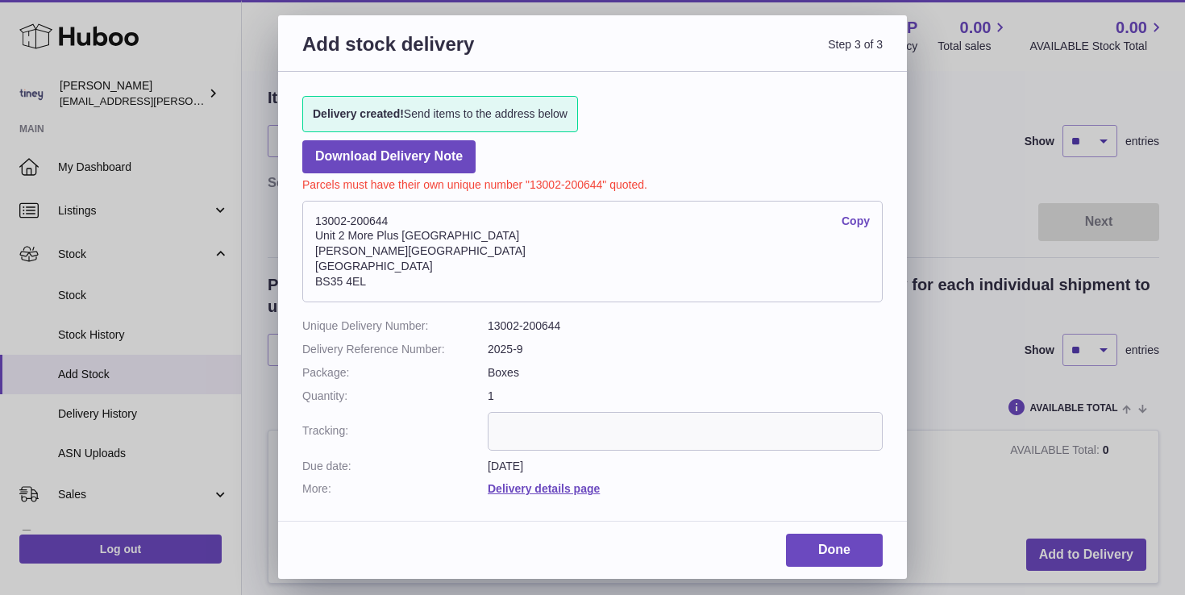
drag, startPoint x: 377, startPoint y: 277, endPoint x: 311, endPoint y: 219, distance: 88.0
click at [314, 219] on address "13002-200644 Copy [STREET_ADDRESS][PERSON_NAME]" at bounding box center [592, 252] width 580 height 102
click at [860, 224] on link "Copy" at bounding box center [856, 221] width 28 height 15
copy address "13002-200644 Copy Unit 2 [GEOGRAPHIC_DATA][PERSON_NAME]"
click at [864, 224] on link "Copy" at bounding box center [856, 221] width 28 height 15
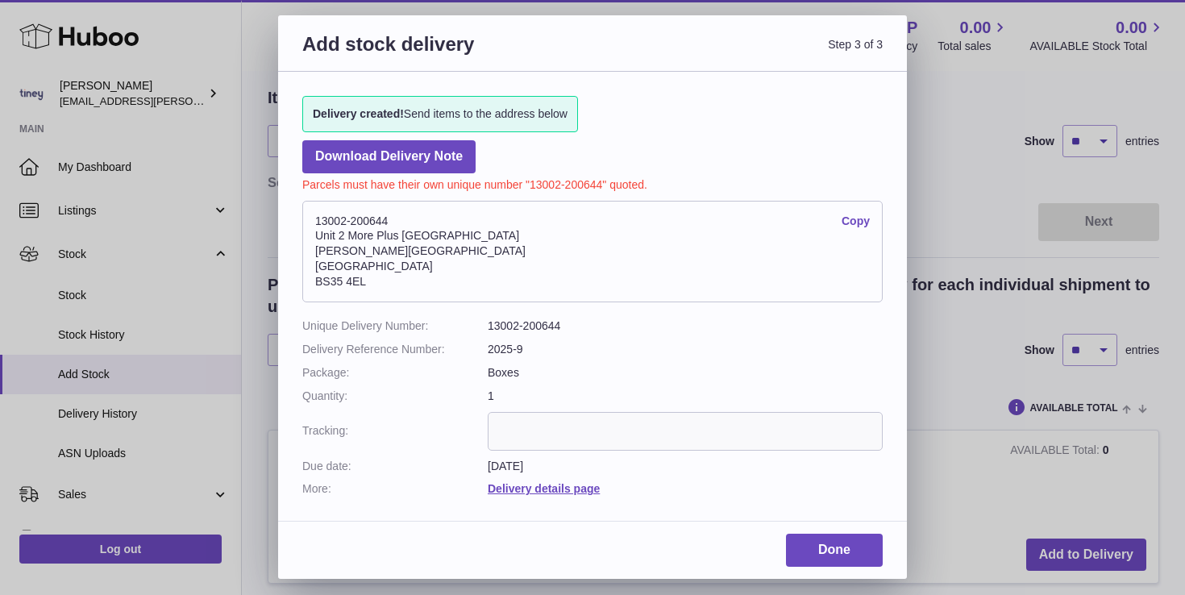
copy address "13002-200644 Copy Unit 2 [GEOGRAPHIC_DATA][PERSON_NAME]"
drag, startPoint x: 367, startPoint y: 285, endPoint x: 312, endPoint y: 280, distance: 55.0
click at [312, 281] on address "13002-200644 Copy [STREET_ADDRESS][PERSON_NAME]" at bounding box center [592, 252] width 580 height 102
copy address "BS35 4EL"
